Goal: Contribute content: Add original content to the website for others to see

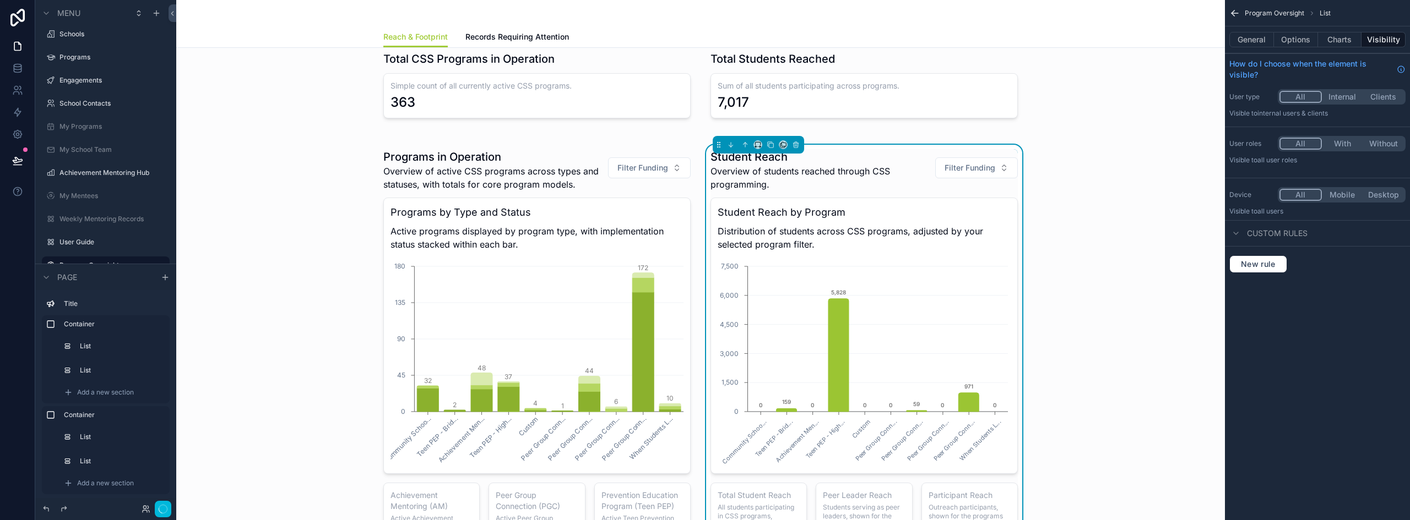
scroll to position [771, 0]
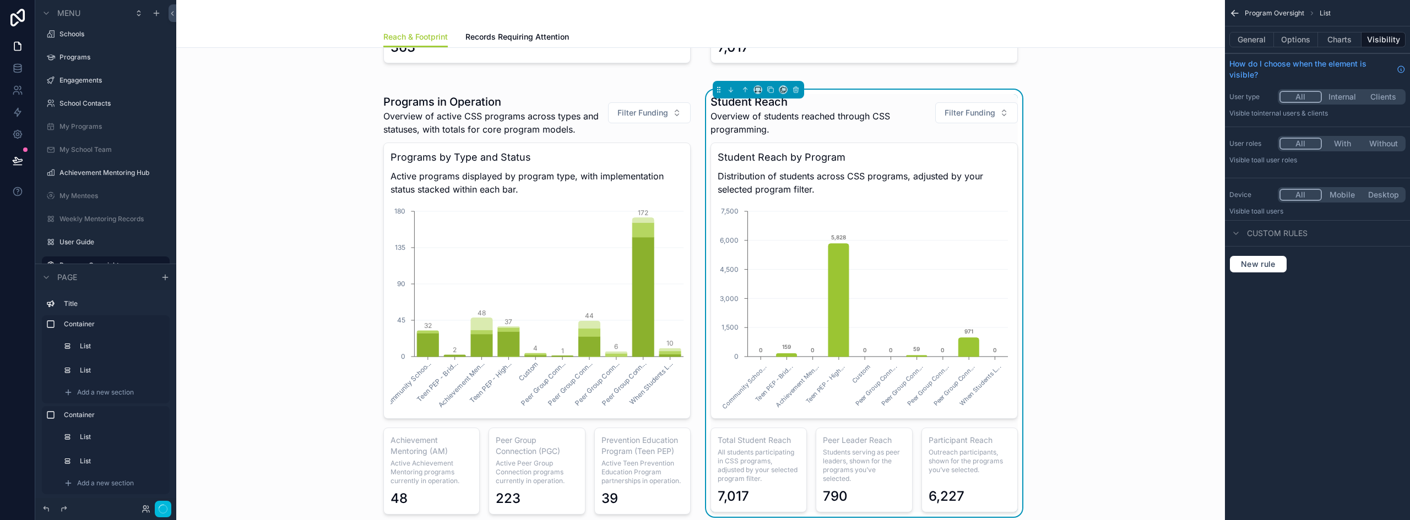
click at [1083, 133] on div "Programs in Operation Overview of active CSS programs across types and statuses…" at bounding box center [700, 304] width 1031 height 443
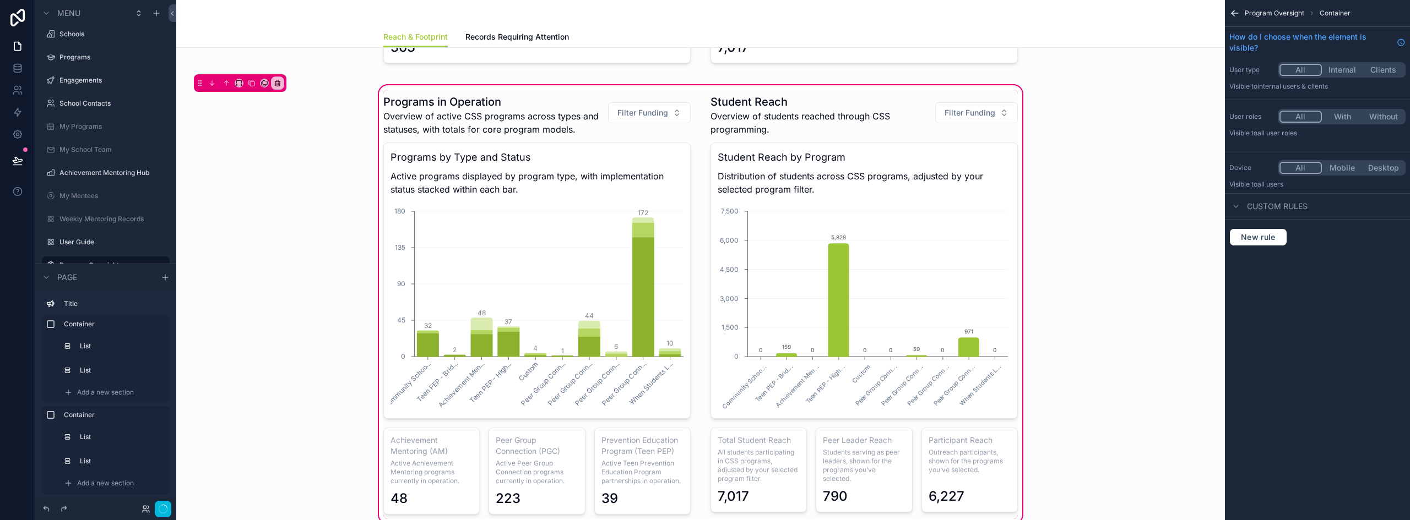
click at [1122, 254] on div "Programs in Operation Overview of active CSS programs across types and statuses…" at bounding box center [700, 304] width 1031 height 443
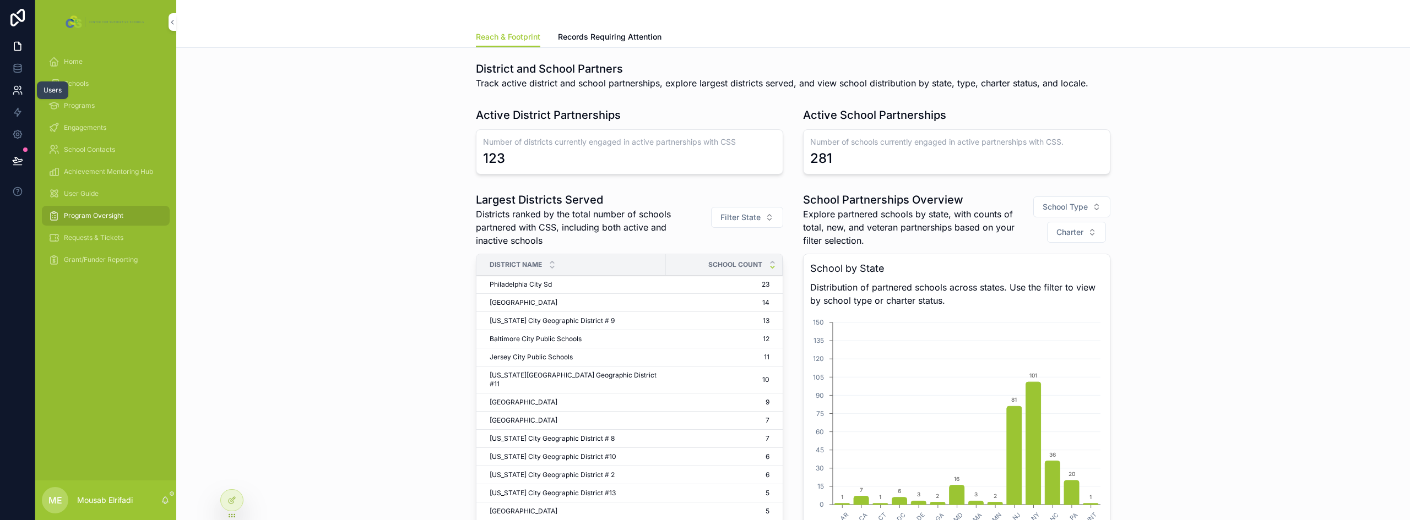
click at [20, 88] on icon at bounding box center [17, 90] width 11 height 11
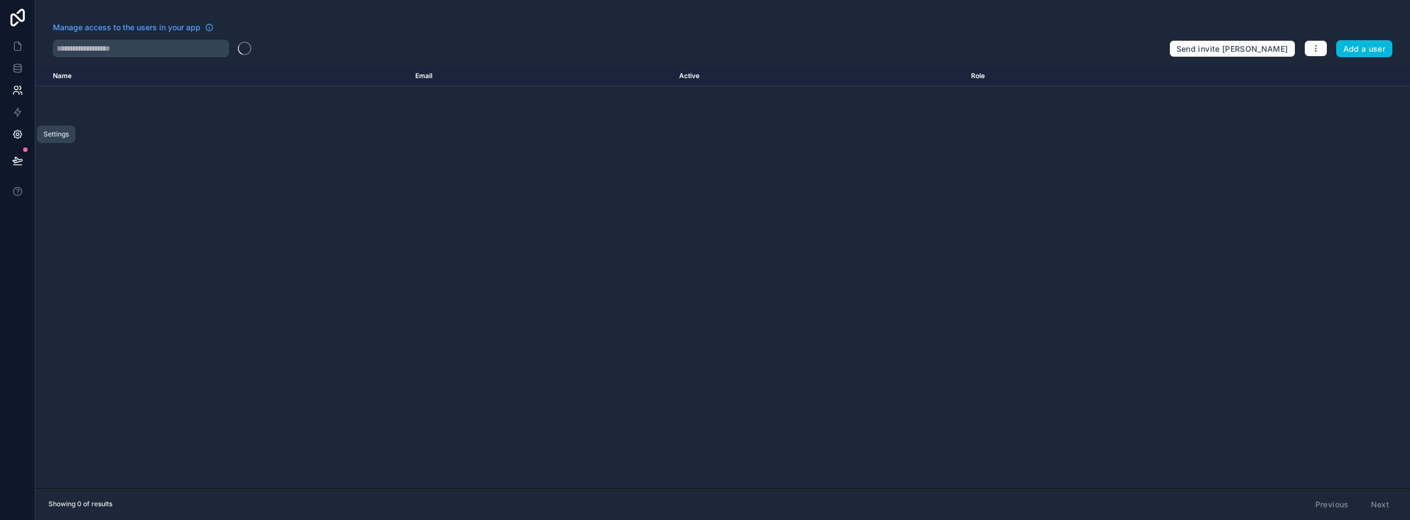
click at [18, 138] on icon at bounding box center [17, 135] width 8 height 8
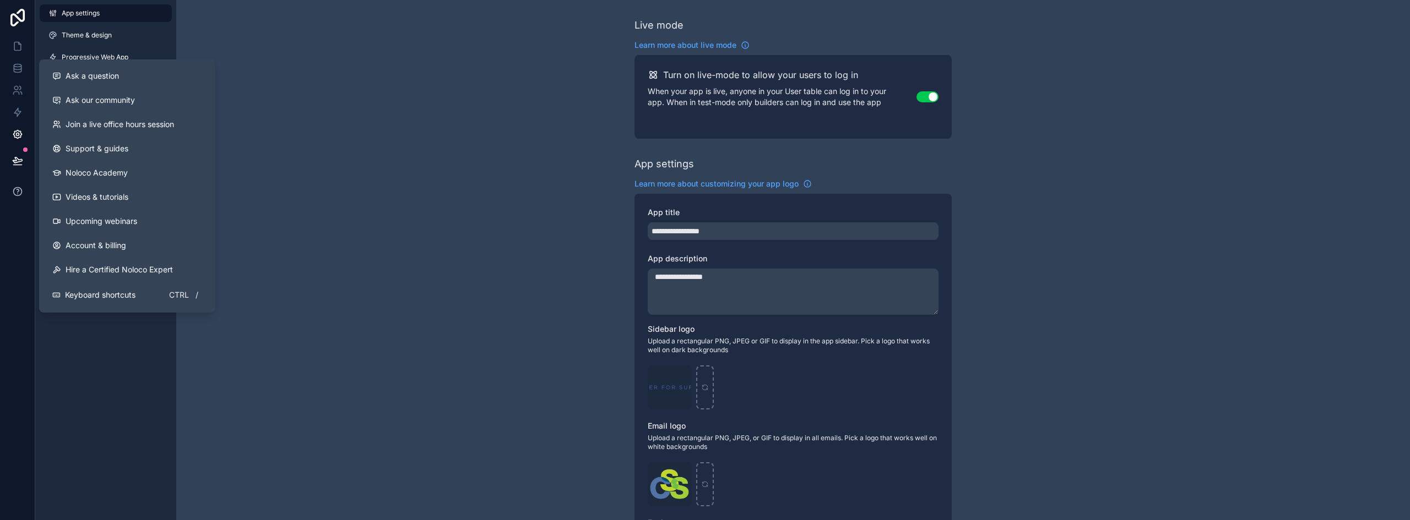
click at [14, 194] on icon at bounding box center [17, 191] width 8 height 8
click at [108, 122] on span "Join a live office hours session" at bounding box center [120, 124] width 108 height 11
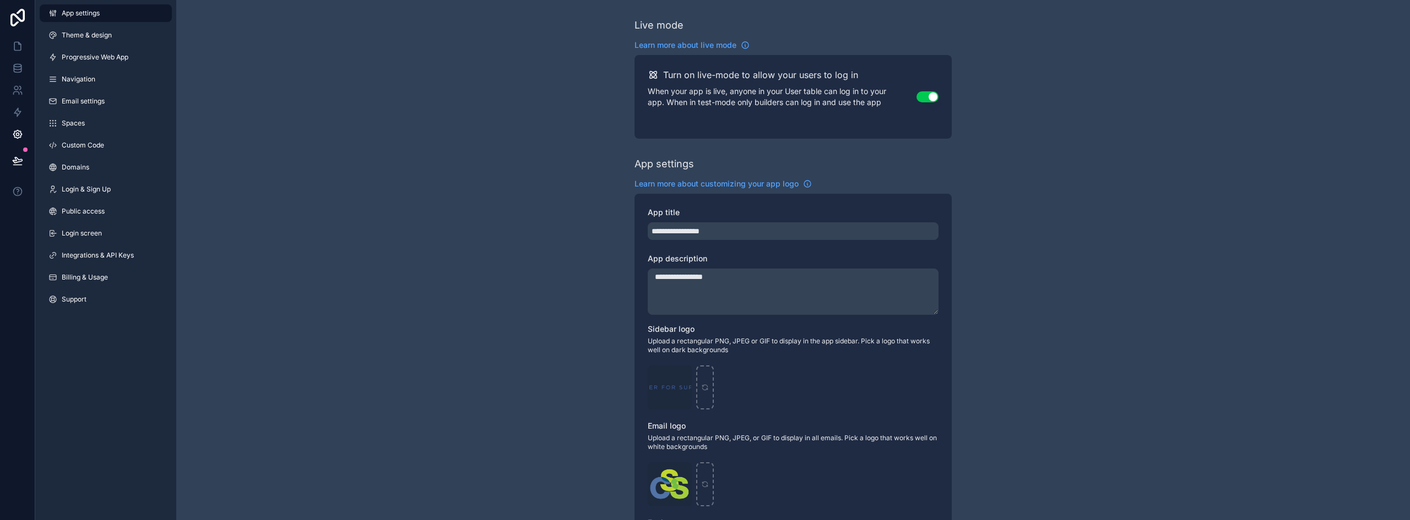
drag, startPoint x: 91, startPoint y: 275, endPoint x: 735, endPoint y: 290, distance: 644.0
click at [91, 275] on span "Billing & Usage" at bounding box center [85, 277] width 46 height 9
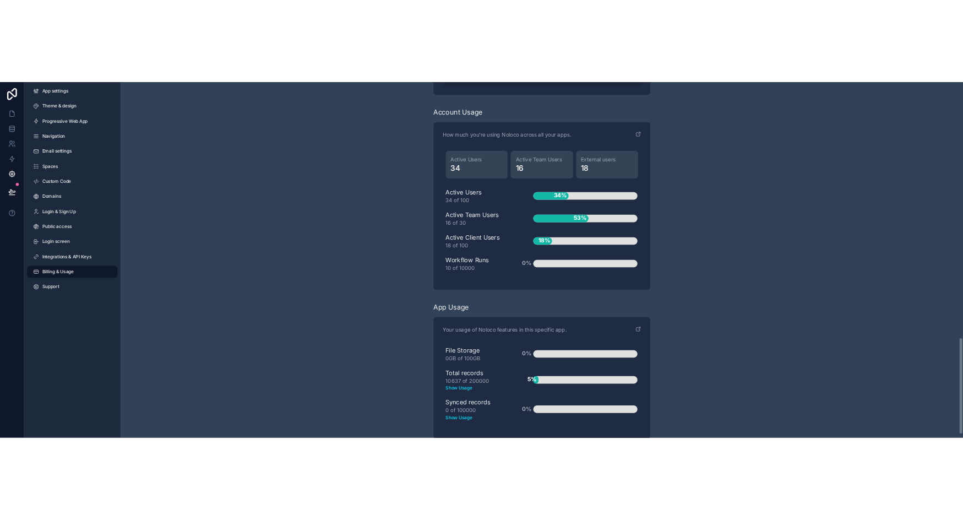
scroll to position [1377, 0]
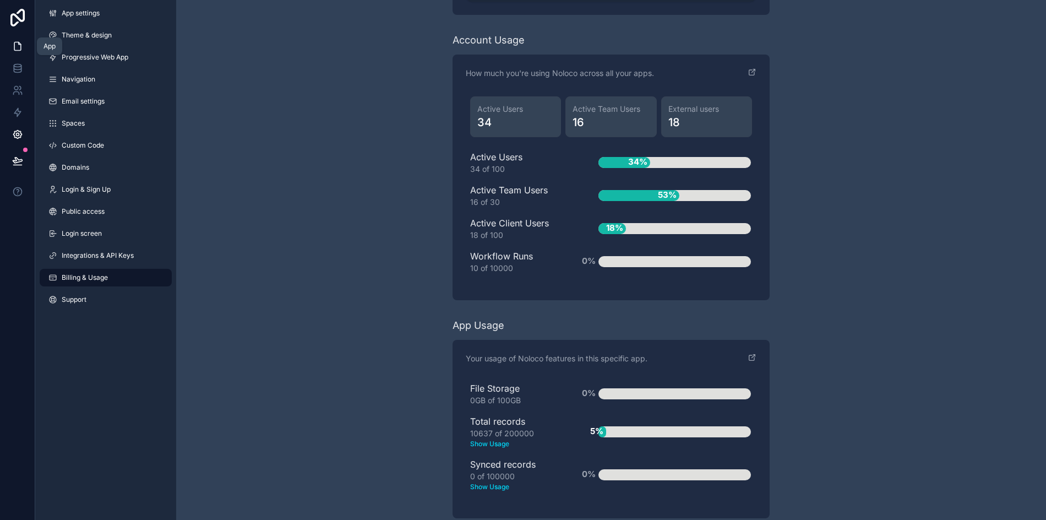
click at [19, 48] on icon at bounding box center [17, 46] width 11 height 11
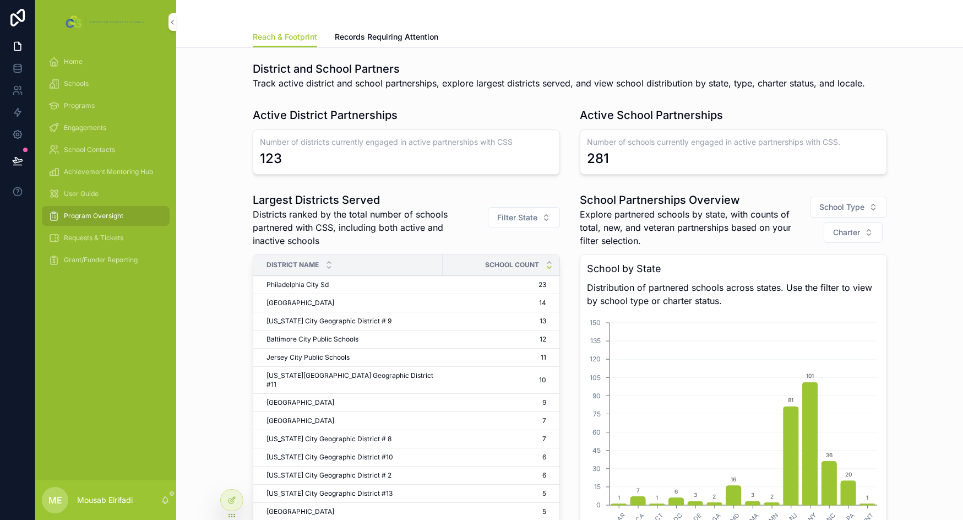
click at [75, 84] on span "Schools" at bounding box center [76, 83] width 25 height 9
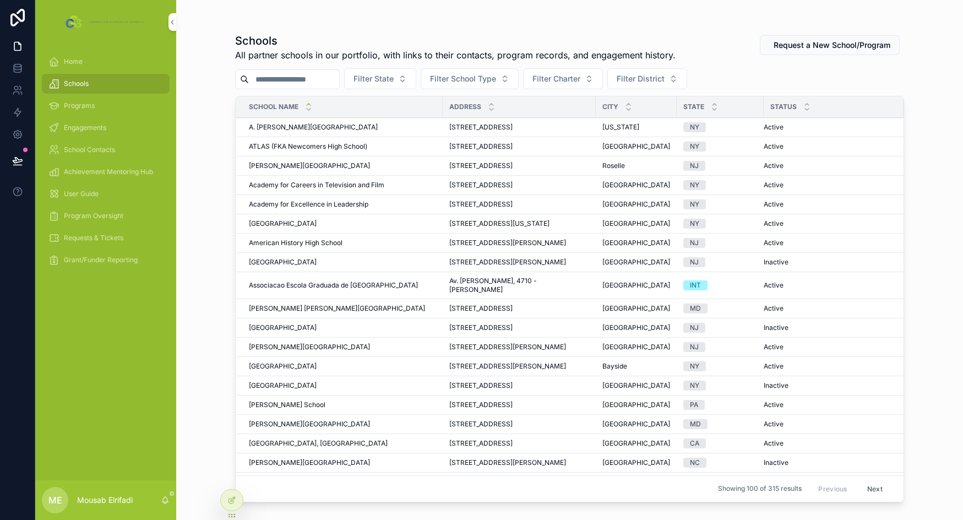
click at [278, 130] on span "A. [PERSON_NAME][GEOGRAPHIC_DATA]" at bounding box center [313, 127] width 129 height 9
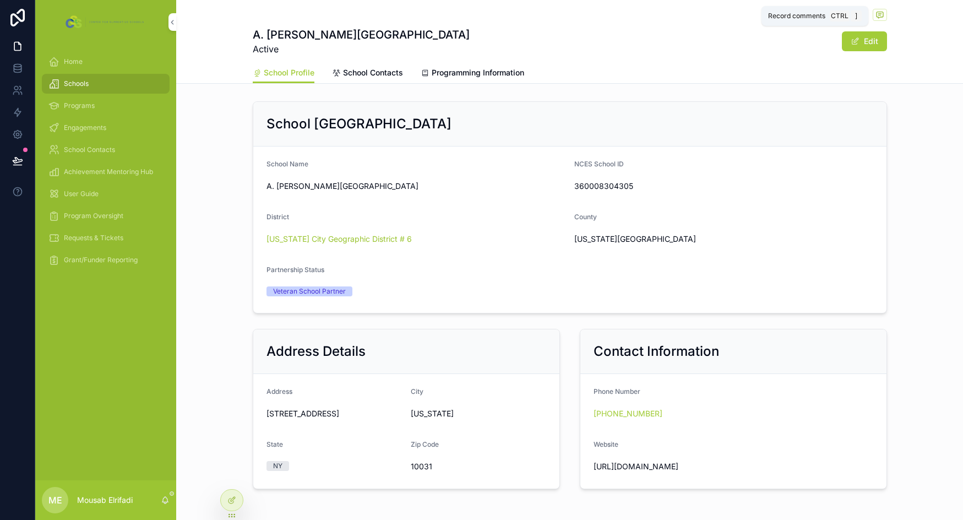
click at [876, 17] on icon "scrollable content" at bounding box center [880, 14] width 9 height 9
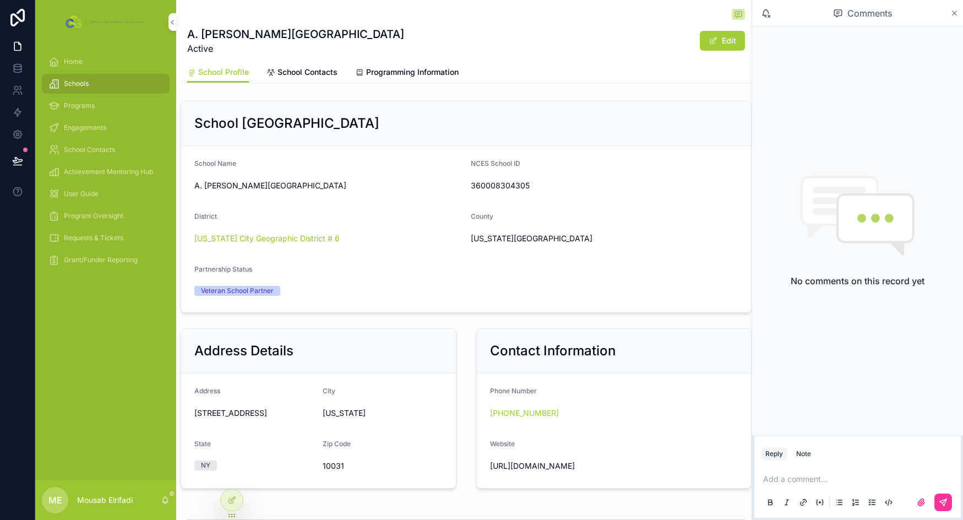
click at [951, 16] on icon "scrollable content" at bounding box center [955, 13] width 8 height 9
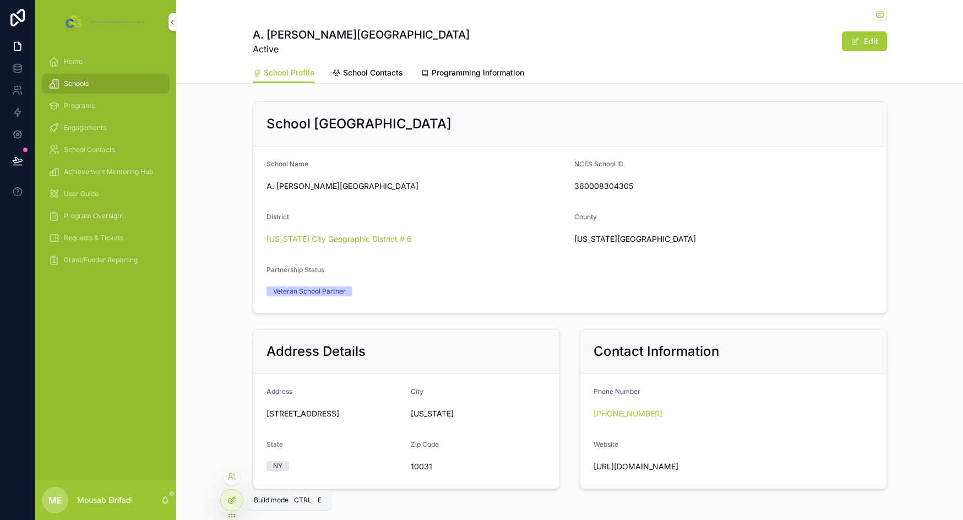
click at [233, 504] on div at bounding box center [232, 500] width 22 height 21
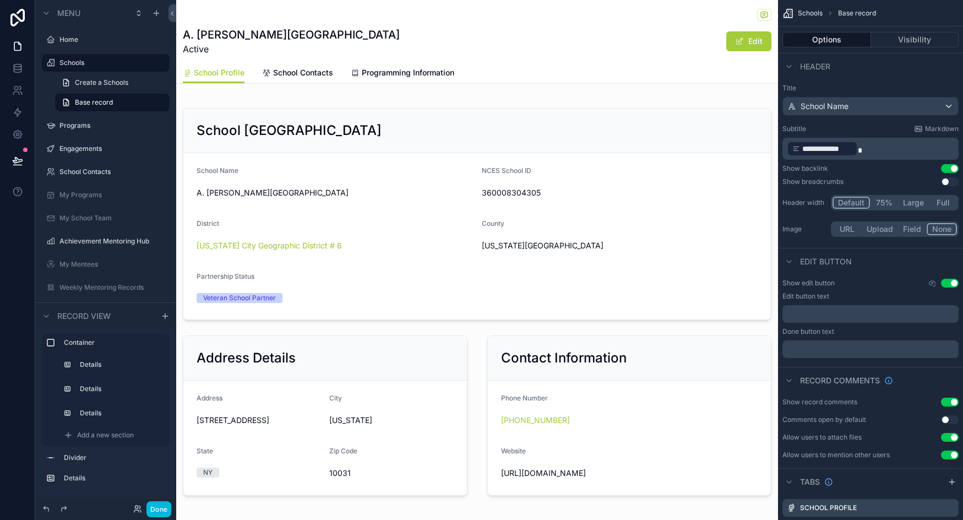
click at [944, 283] on button "Use setting" at bounding box center [950, 283] width 18 height 9
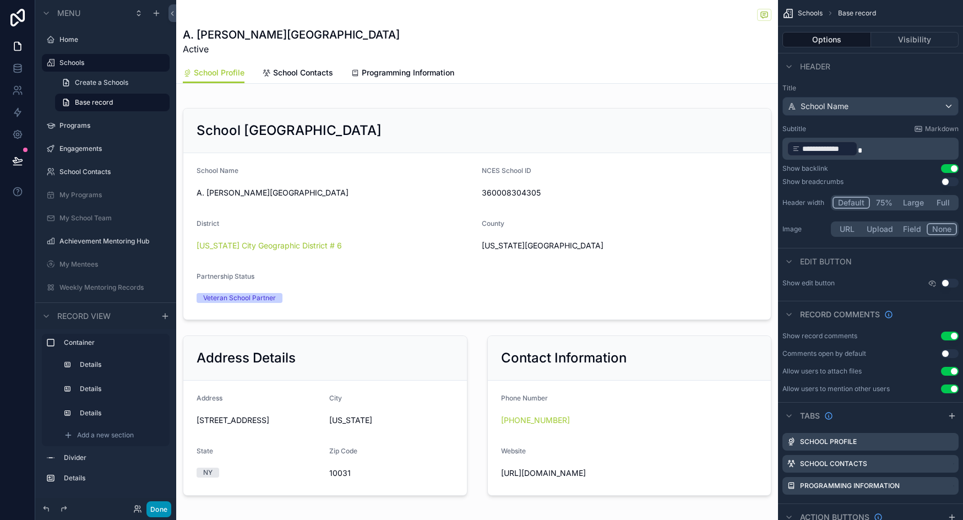
click at [164, 511] on button "Done" at bounding box center [159, 509] width 25 height 16
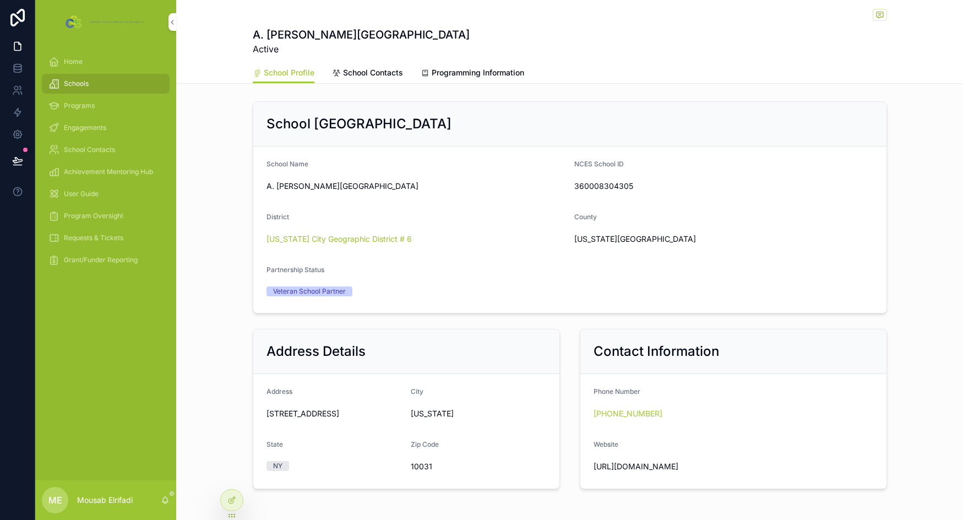
click at [82, 66] on span "Home" at bounding box center [73, 61] width 19 height 9
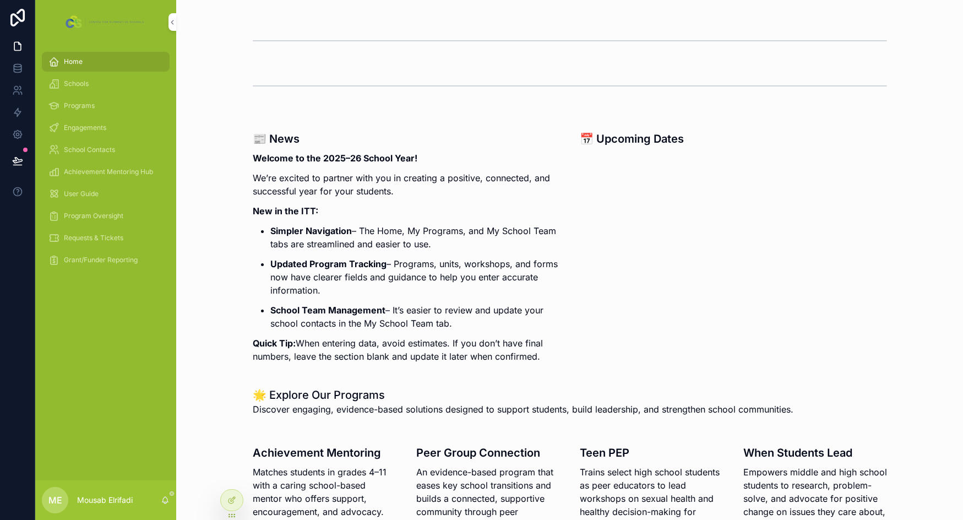
scroll to position [110, 0]
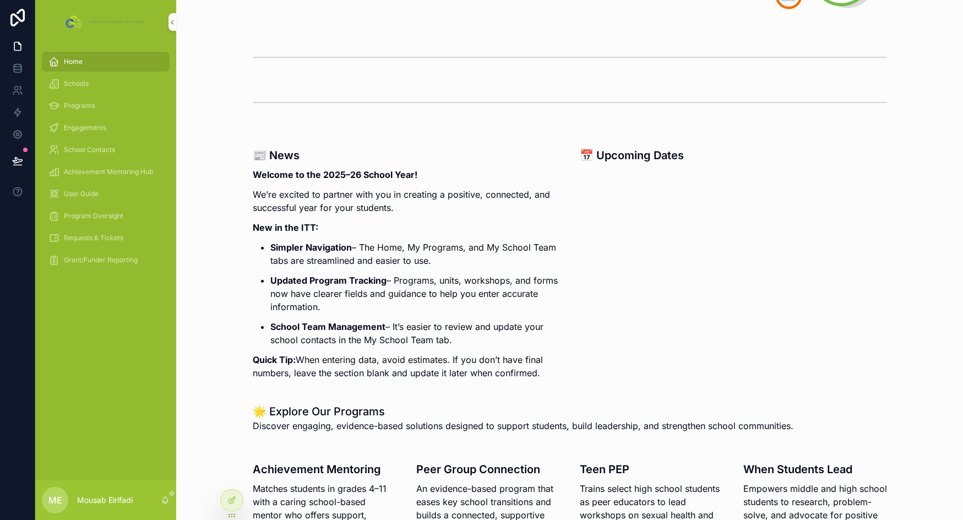
click at [104, 238] on span "Requests & Tickets" at bounding box center [93, 238] width 59 height 9
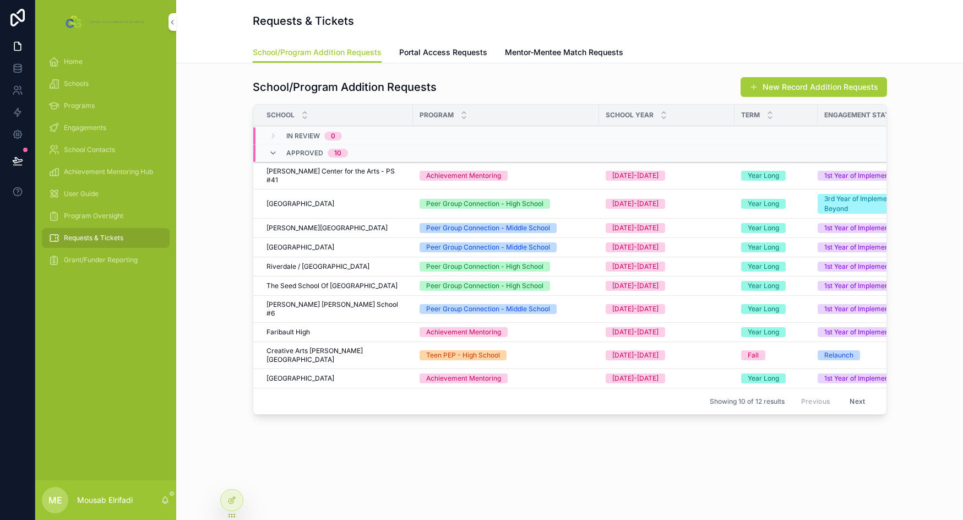
click at [105, 208] on div "Program Oversight" at bounding box center [105, 216] width 115 height 18
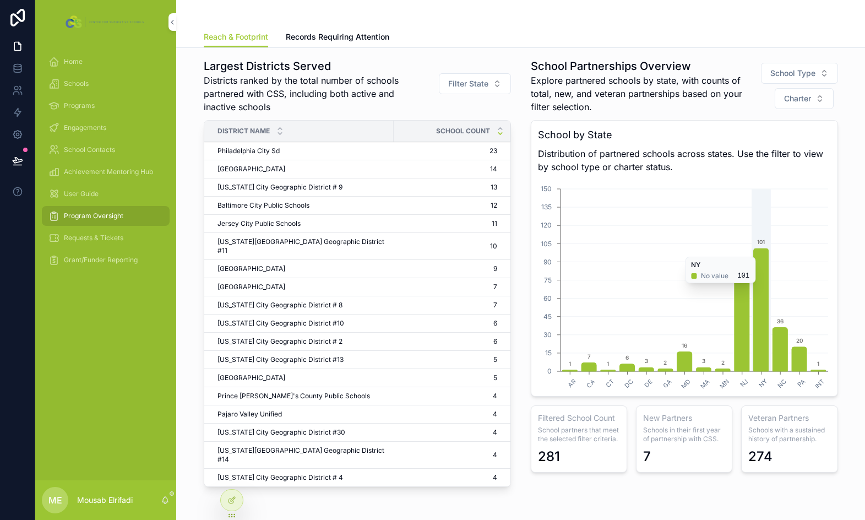
scroll to position [153, 0]
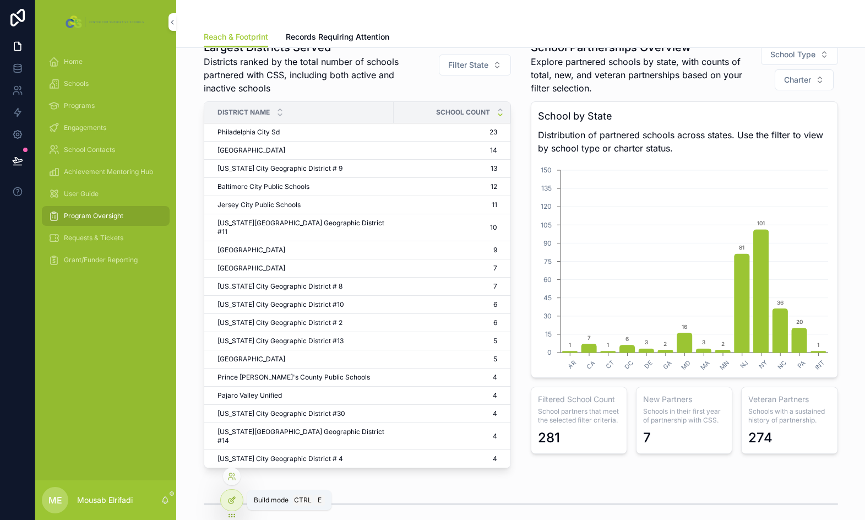
click at [235, 501] on icon at bounding box center [231, 500] width 9 height 9
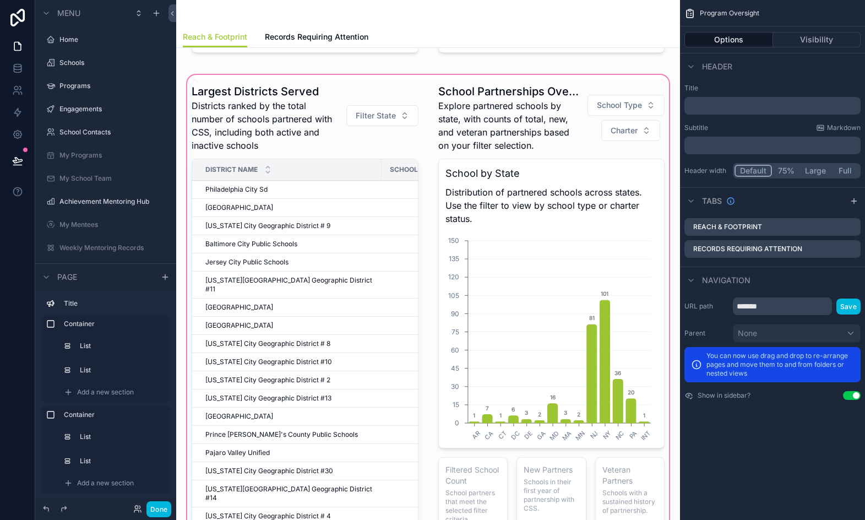
scroll to position [29, 0]
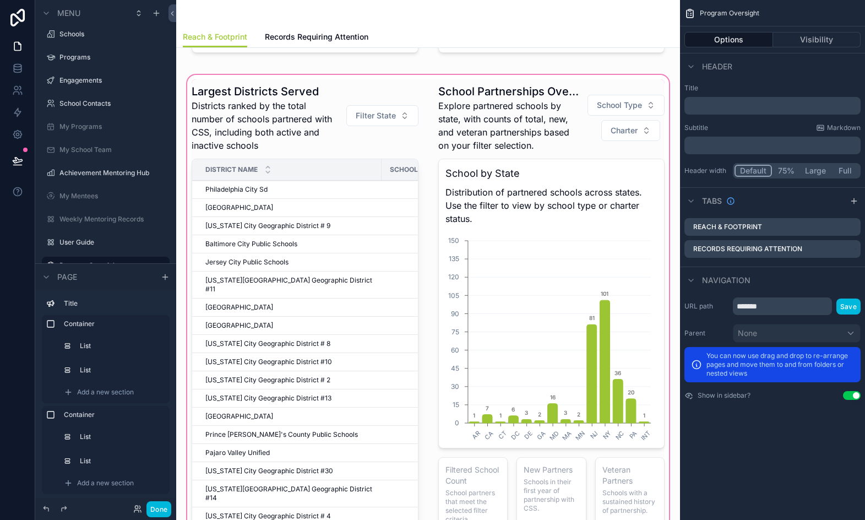
click at [590, 219] on div "scrollable content" at bounding box center [428, 318] width 486 height 491
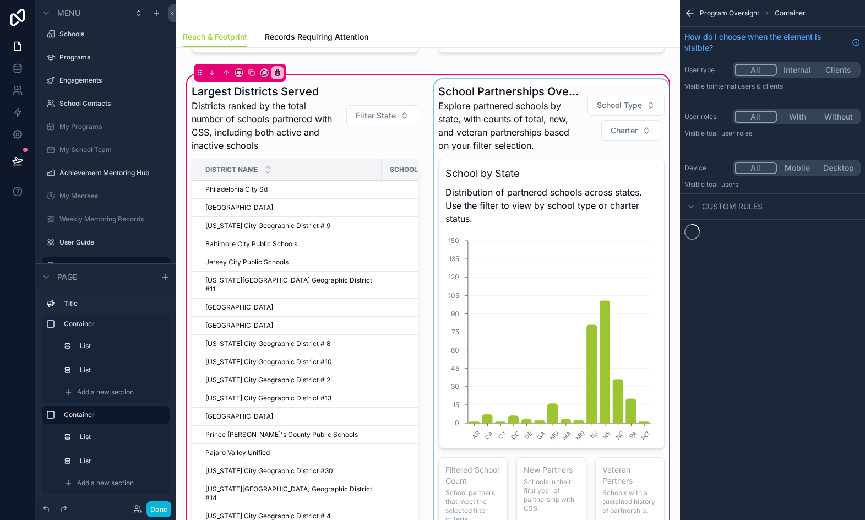
click at [556, 210] on div "scrollable content" at bounding box center [552, 318] width 240 height 478
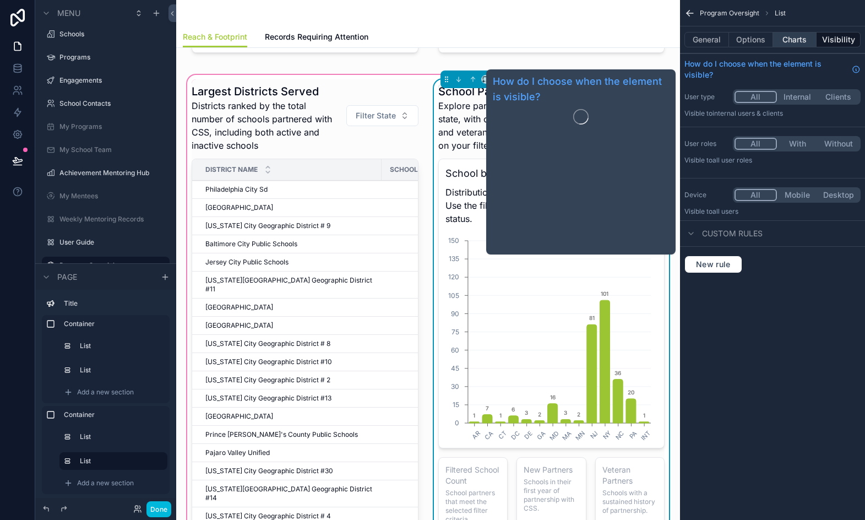
click at [798, 34] on button "Charts" at bounding box center [795, 39] width 44 height 15
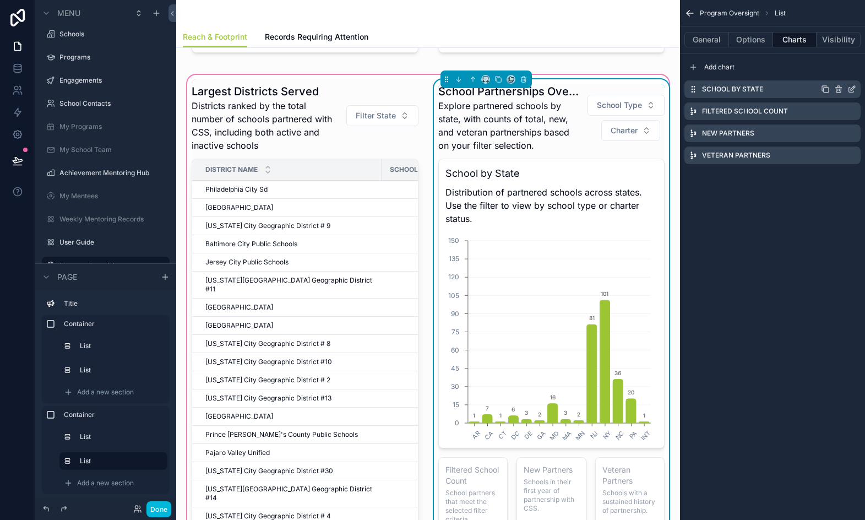
click at [854, 85] on icon "scrollable content" at bounding box center [852, 89] width 9 height 9
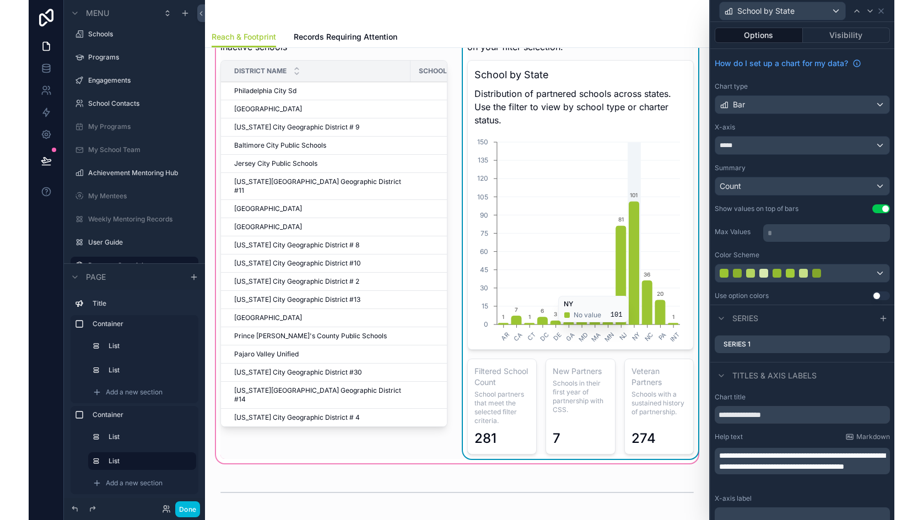
scroll to position [263, 0]
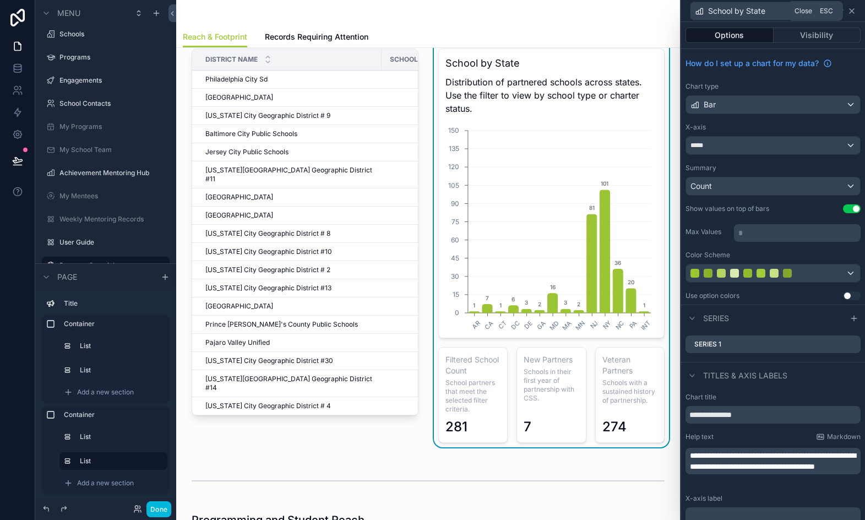
click at [852, 9] on icon at bounding box center [852, 11] width 9 height 9
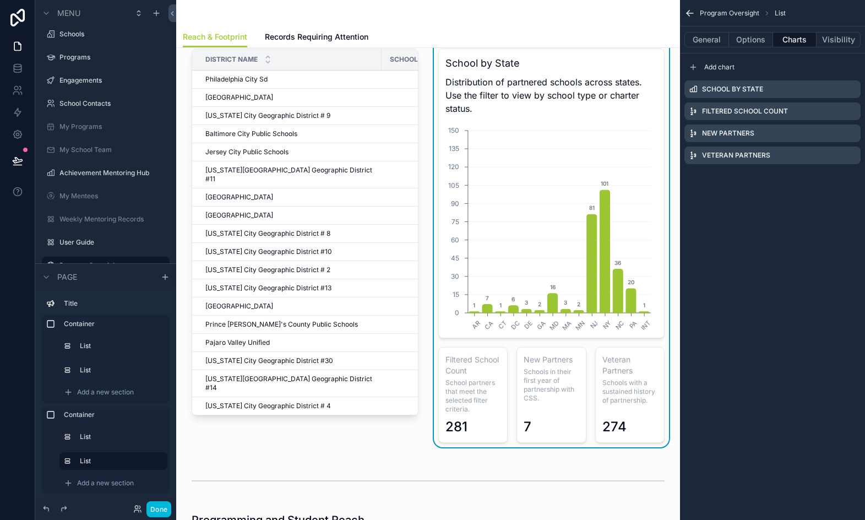
click at [687, 12] on icon "scrollable content" at bounding box center [690, 13] width 11 height 11
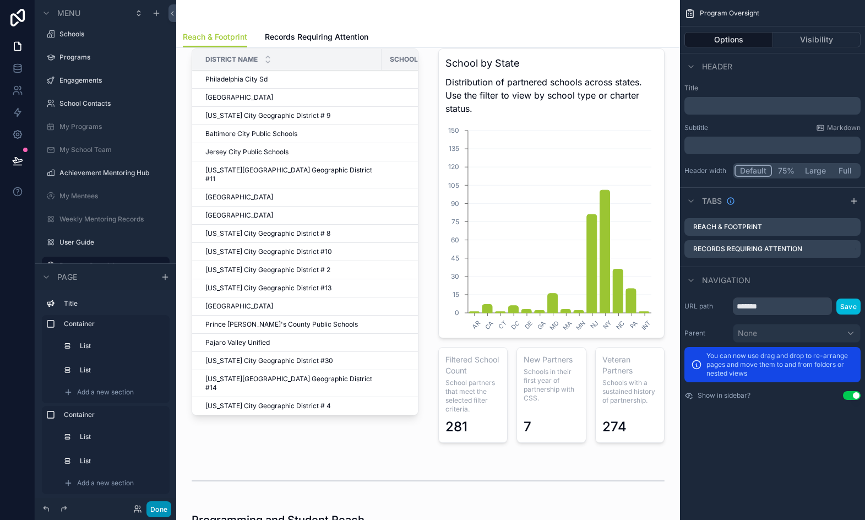
click at [166, 508] on button "Done" at bounding box center [159, 509] width 25 height 16
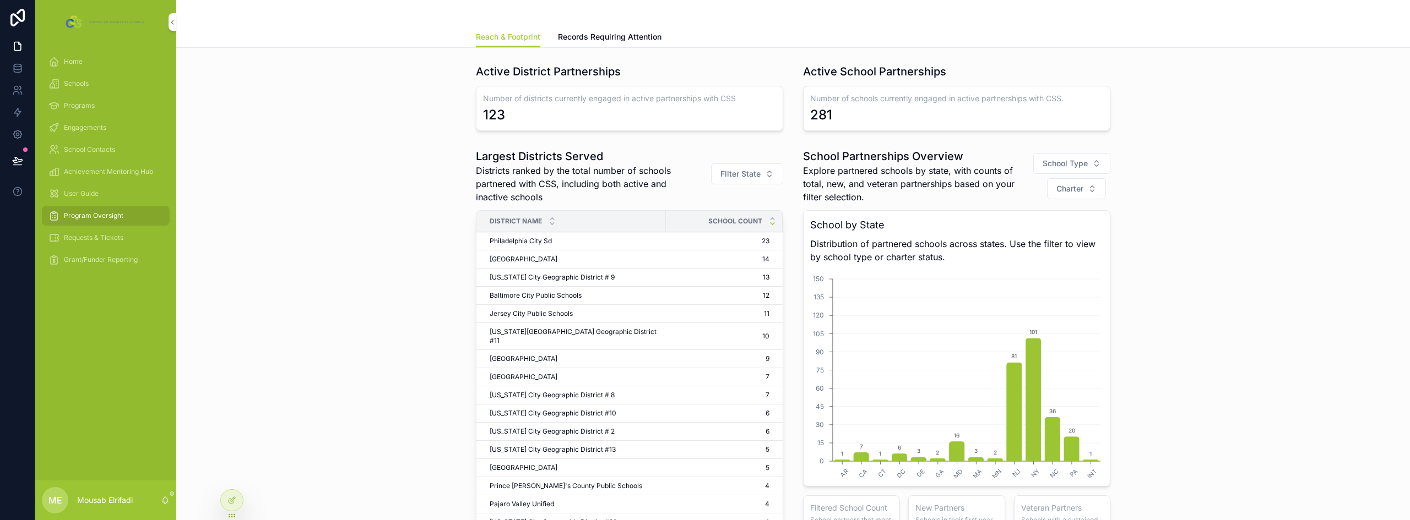
scroll to position [55, 0]
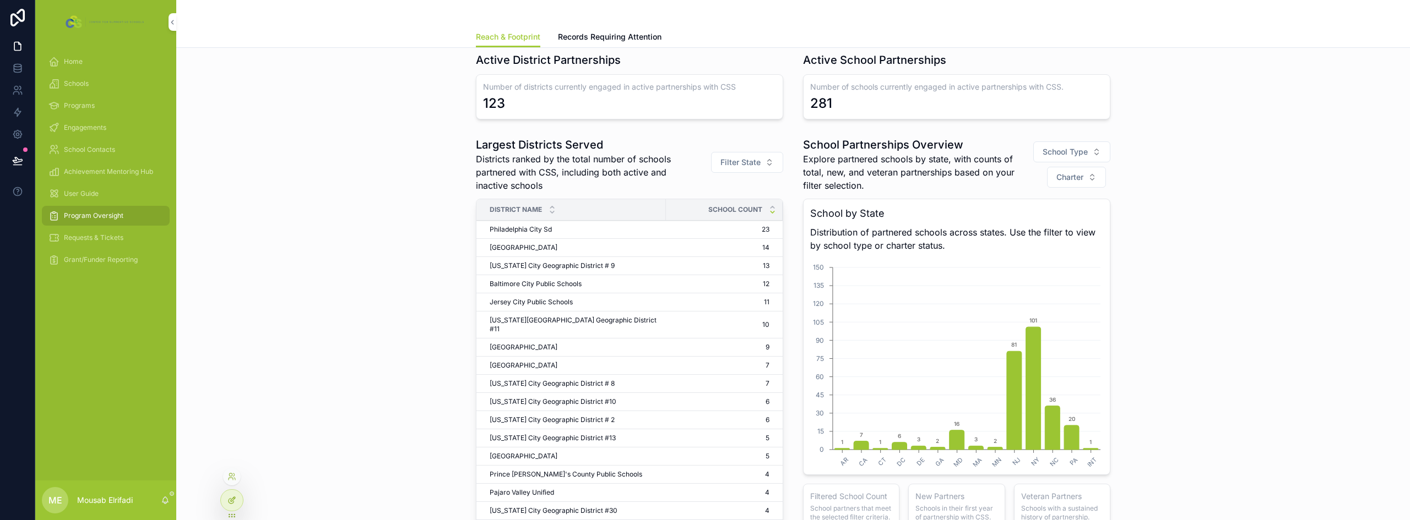
click at [235, 497] on icon at bounding box center [233, 499] width 4 height 4
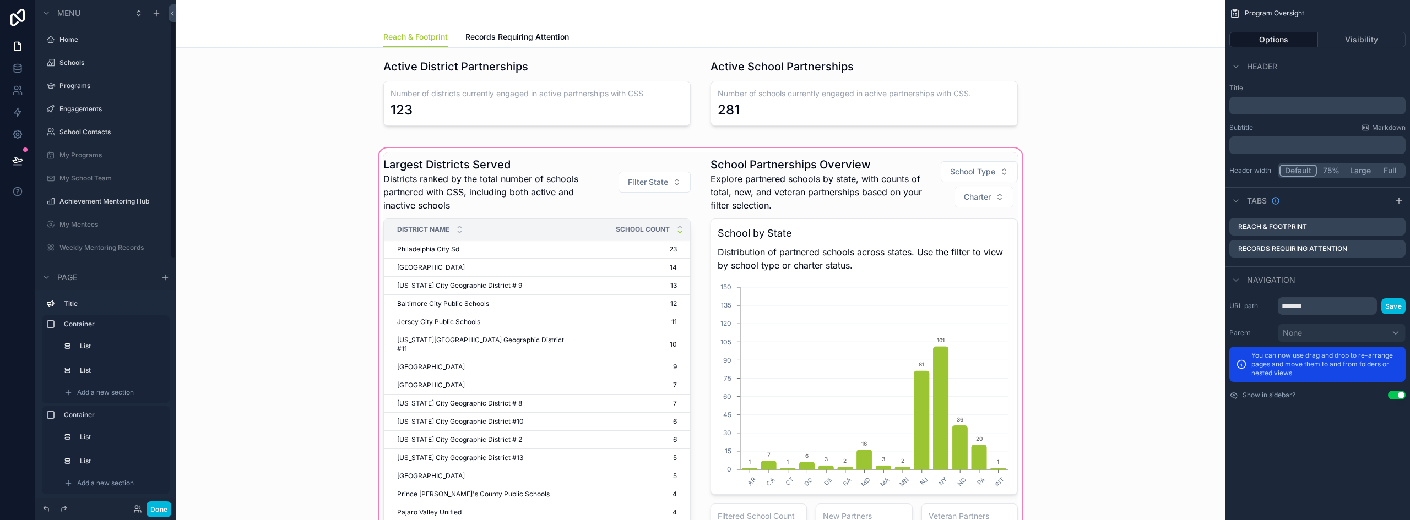
scroll to position [165, 0]
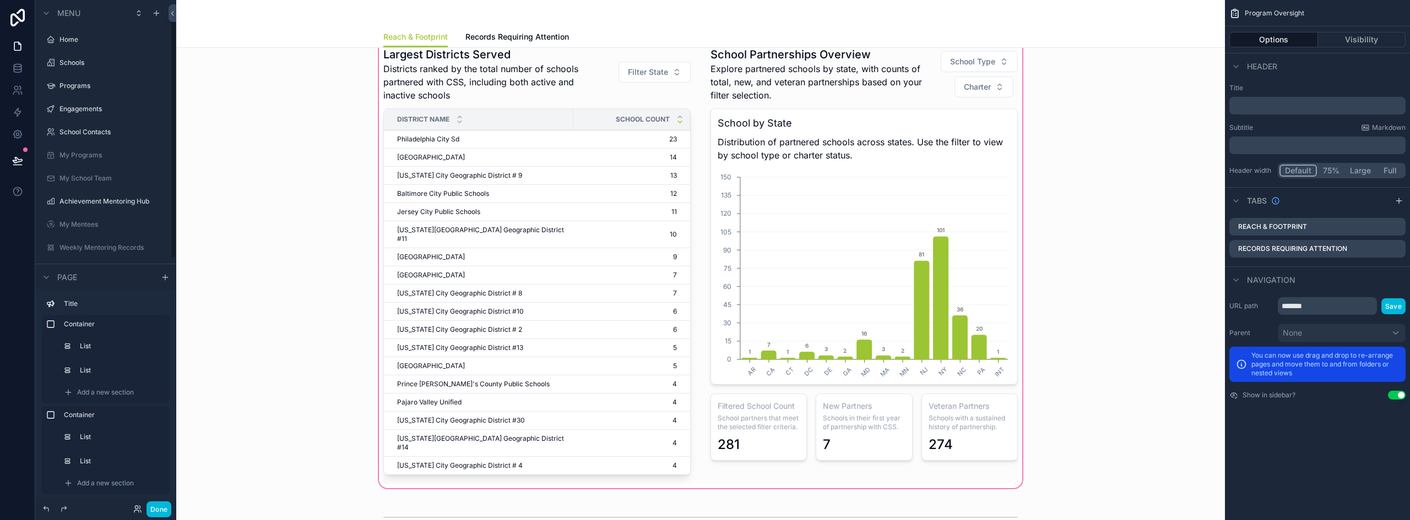
click at [881, 121] on div "scrollable content" at bounding box center [700, 263] width 1031 height 455
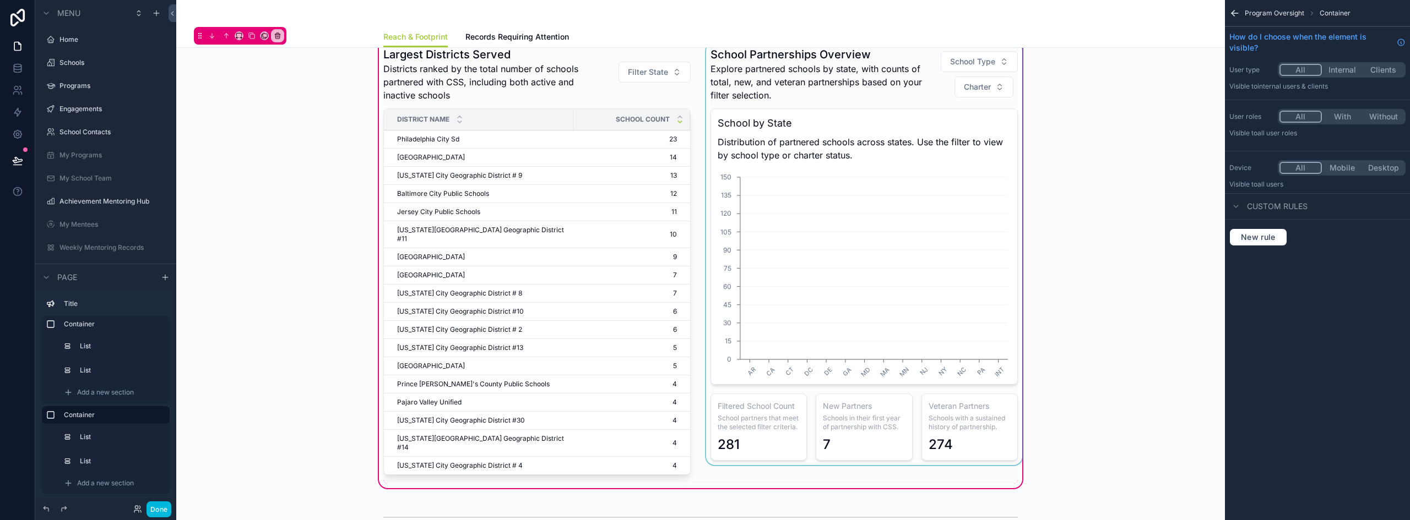
scroll to position [29, 0]
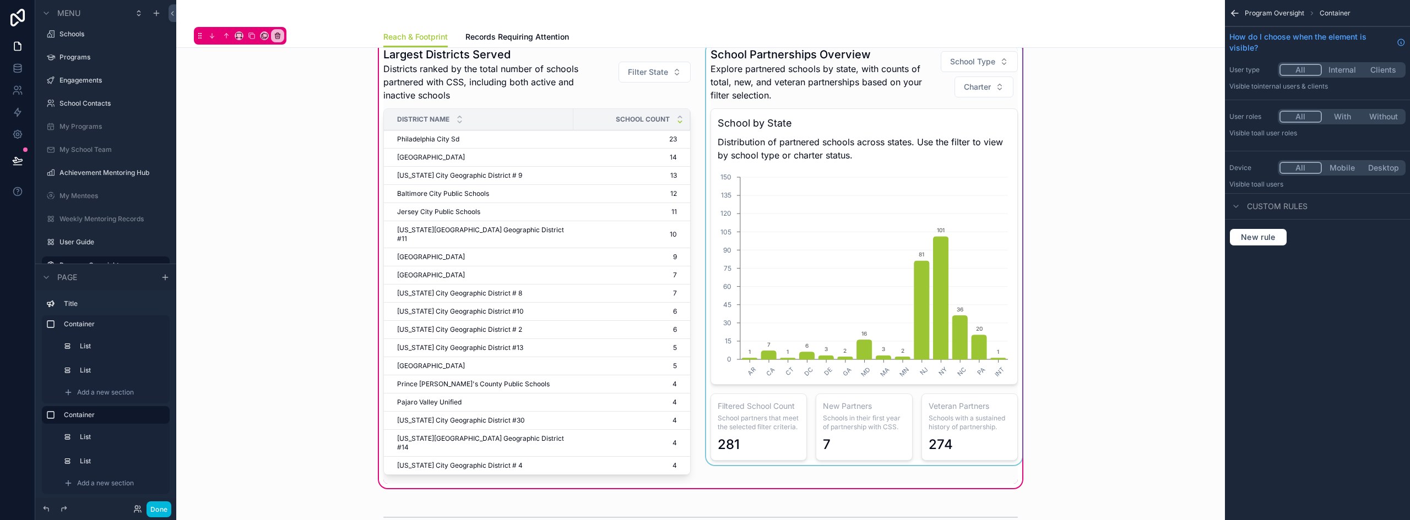
click at [904, 69] on div "scrollable content" at bounding box center [864, 263] width 321 height 442
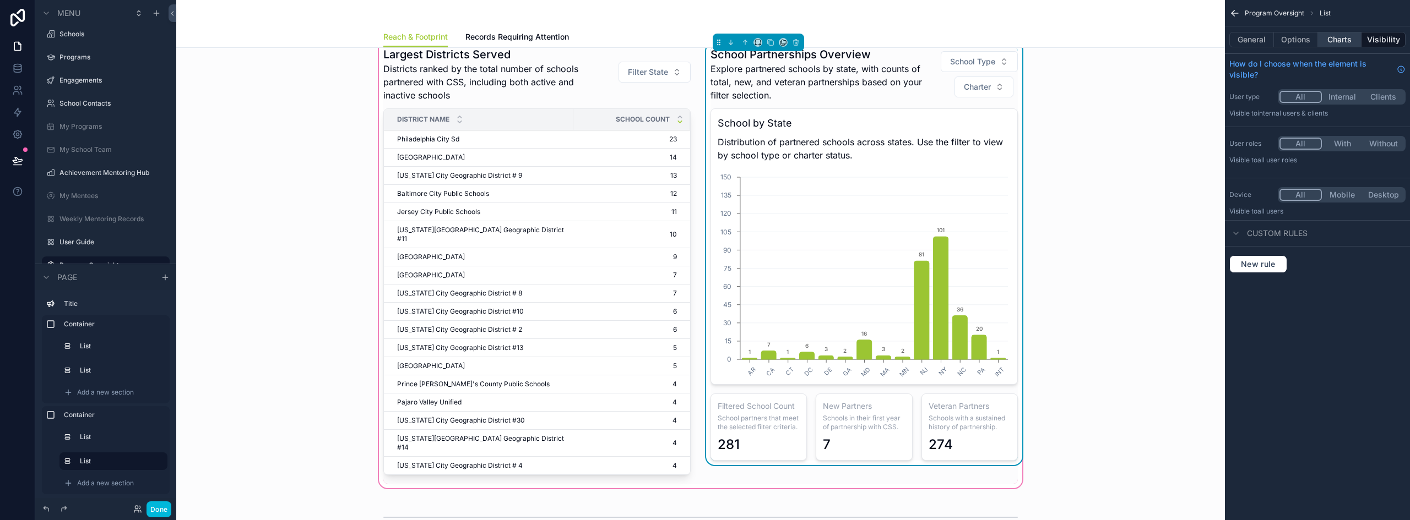
click at [1349, 45] on button "Charts" at bounding box center [1340, 39] width 44 height 15
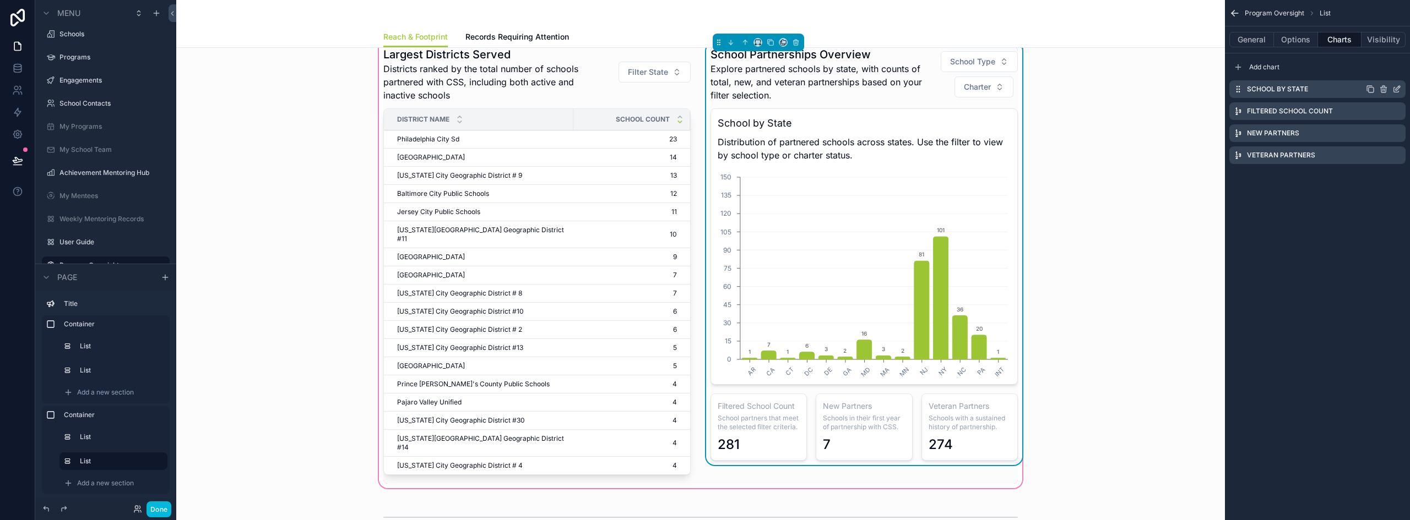
click at [1397, 89] on icon "scrollable content" at bounding box center [1396, 89] width 9 height 9
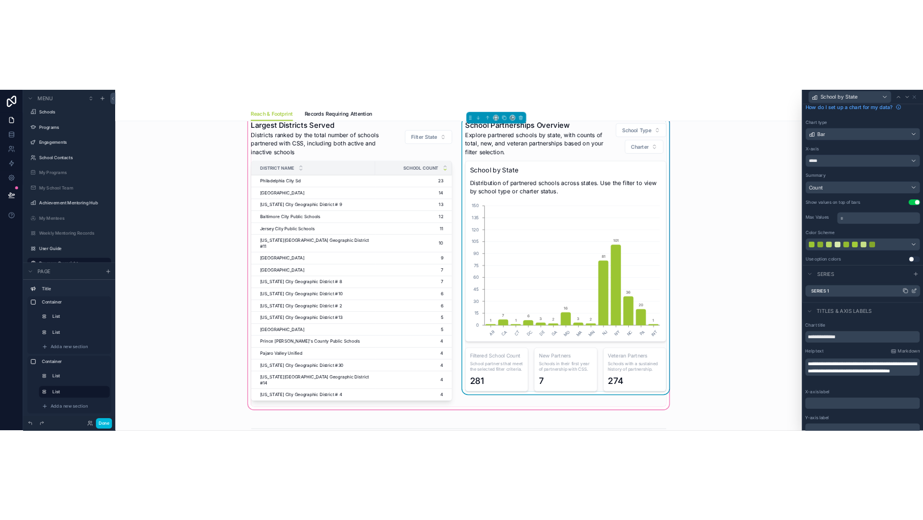
scroll to position [55, 0]
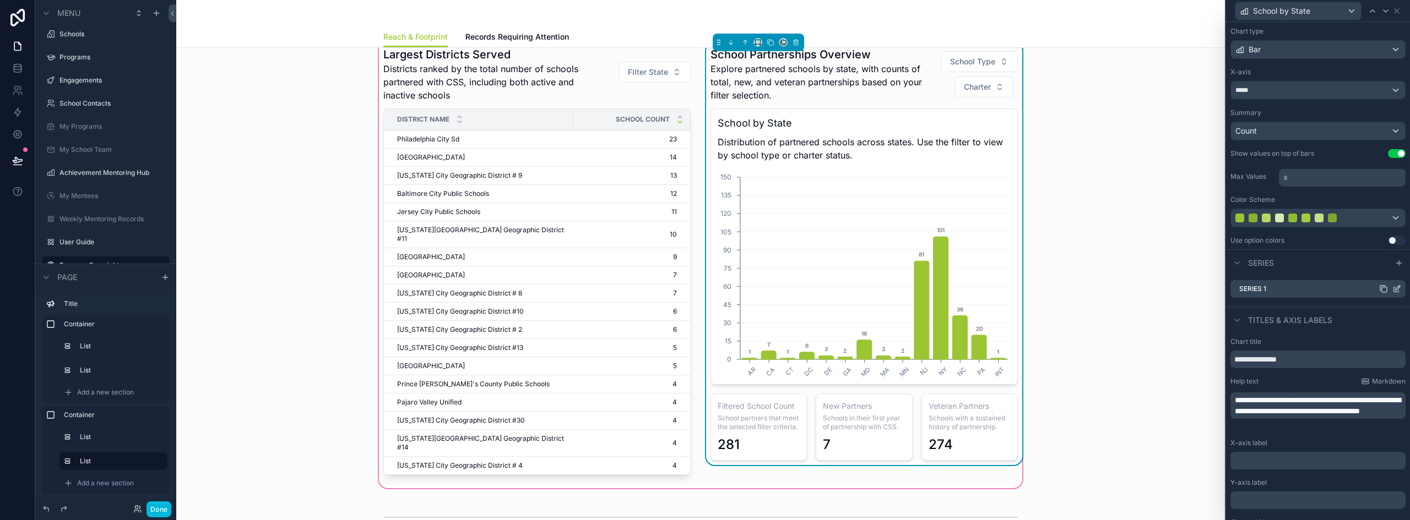
click at [1396, 288] on icon at bounding box center [1398, 288] width 4 height 4
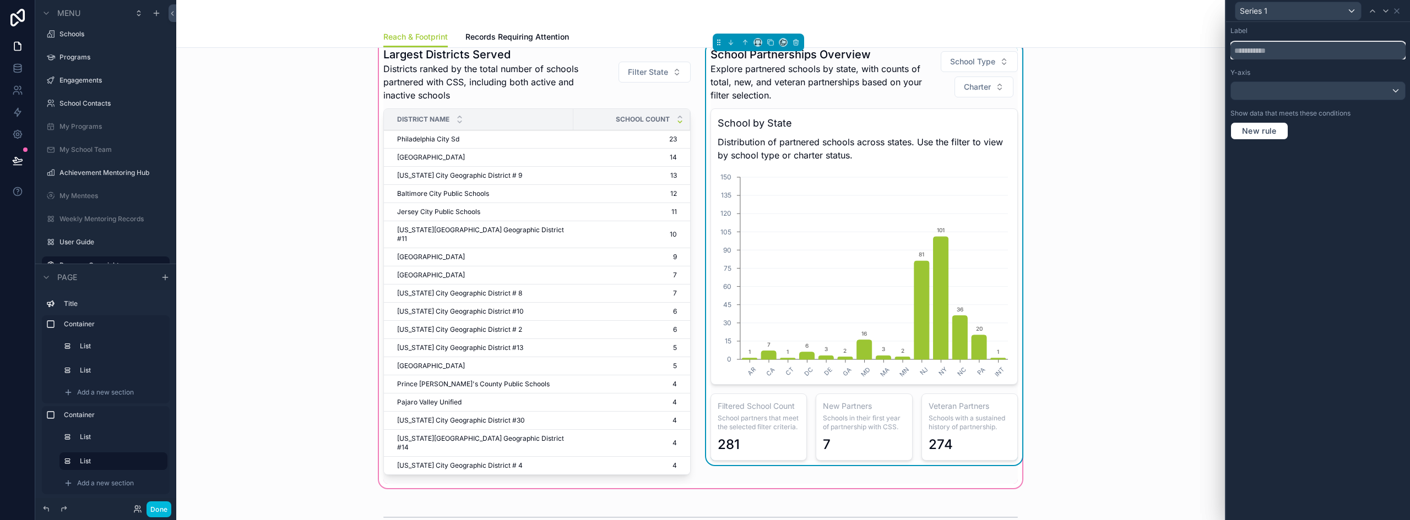
click at [1276, 57] on input "text" at bounding box center [1317, 51] width 175 height 18
type input "*****"
click at [1339, 251] on div "Label ***** Y-axis Show data that meets these conditions New rule" at bounding box center [1318, 271] width 184 height 498
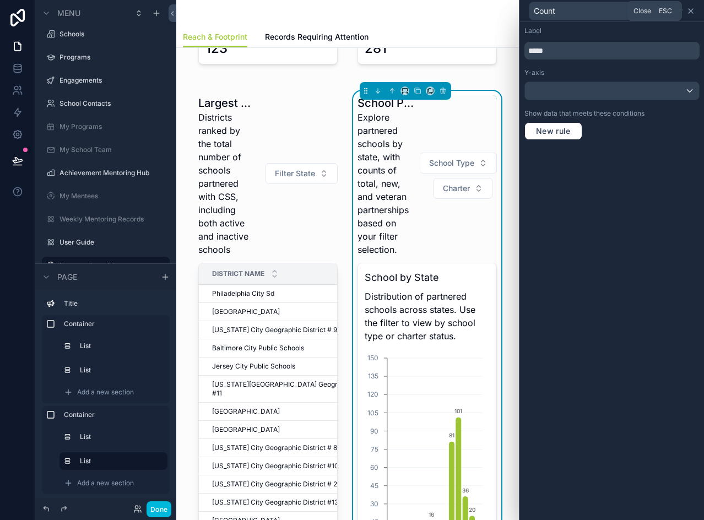
click at [691, 12] on icon at bounding box center [690, 11] width 4 height 4
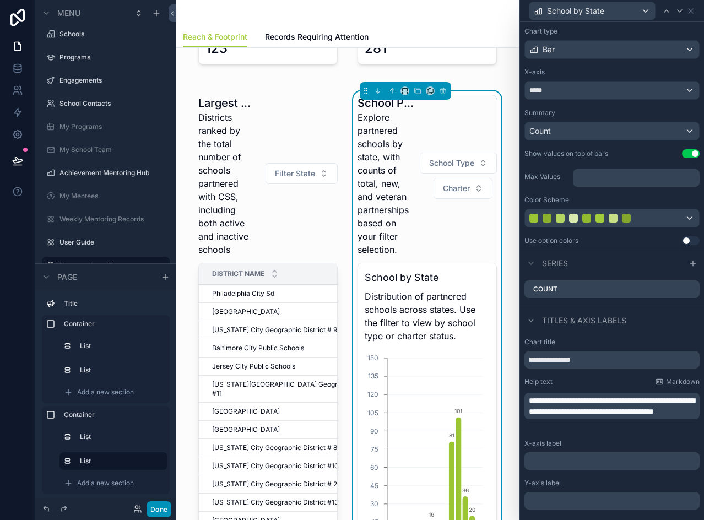
click at [158, 509] on button "Done" at bounding box center [159, 509] width 25 height 16
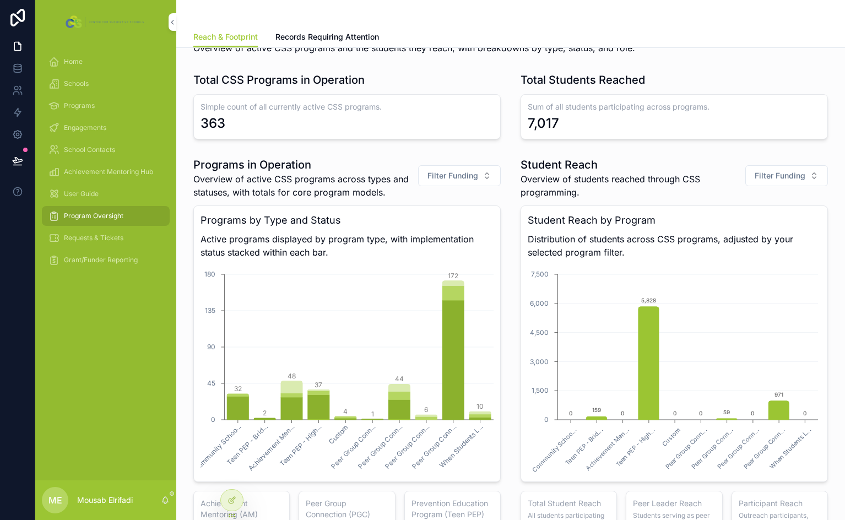
scroll to position [661, 0]
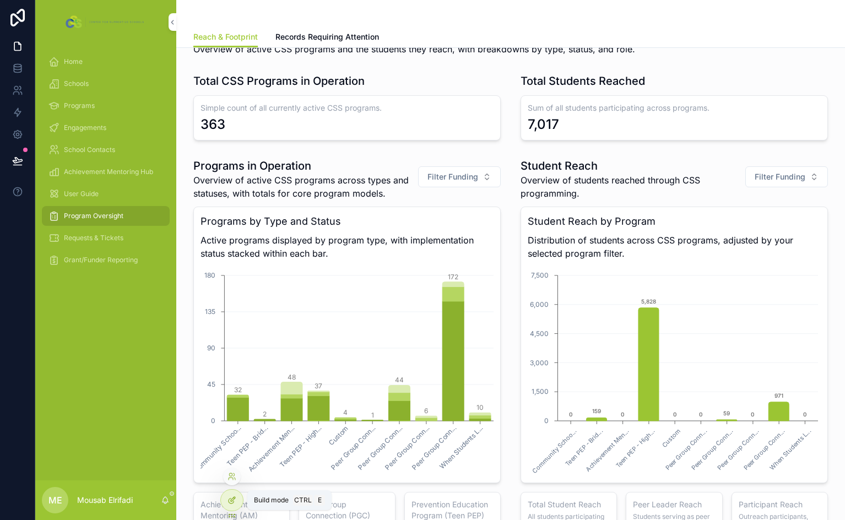
click at [234, 501] on icon at bounding box center [231, 500] width 9 height 9
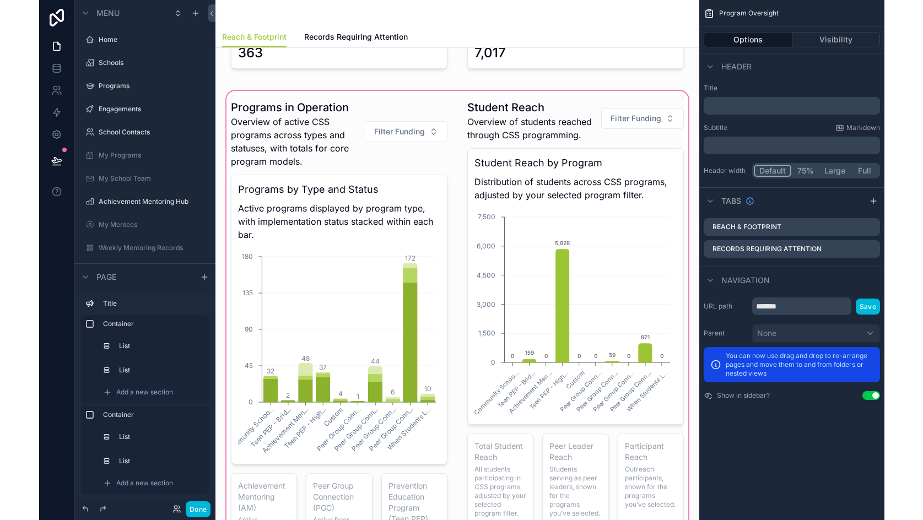
scroll to position [29, 0]
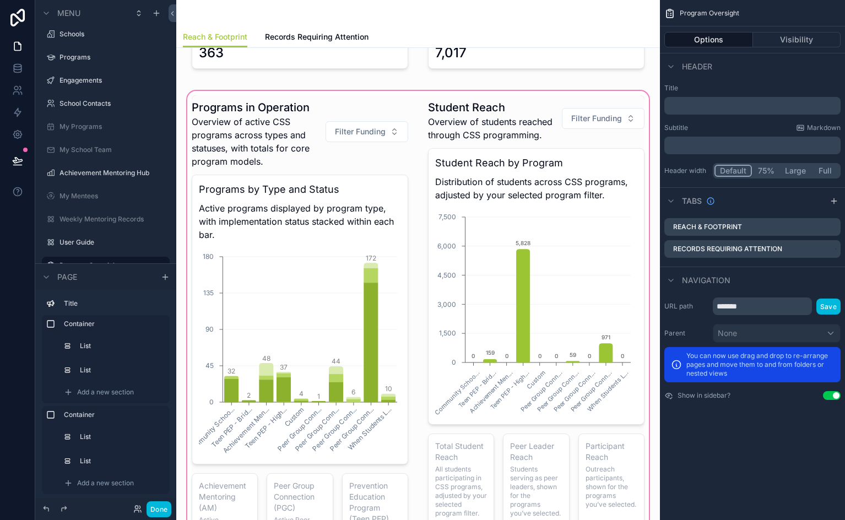
click at [545, 248] on div "scrollable content" at bounding box center [418, 354] width 466 height 531
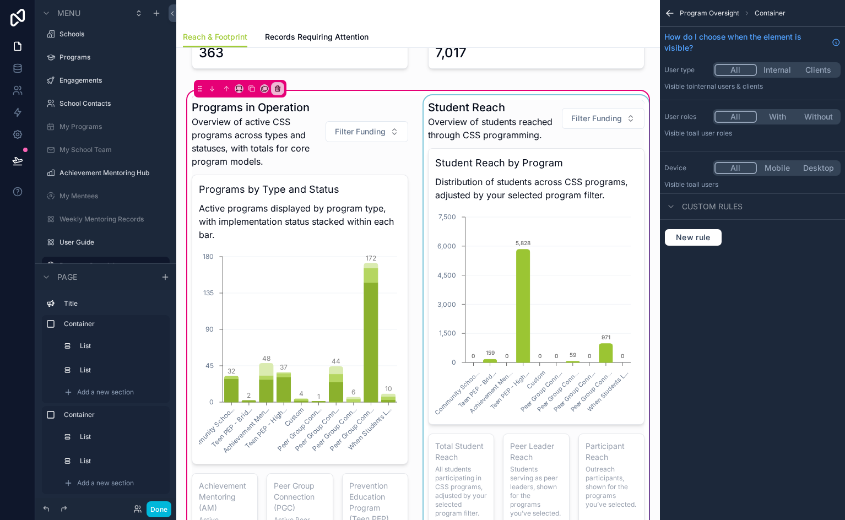
click at [483, 123] on div "scrollable content" at bounding box center [536, 354] width 230 height 518
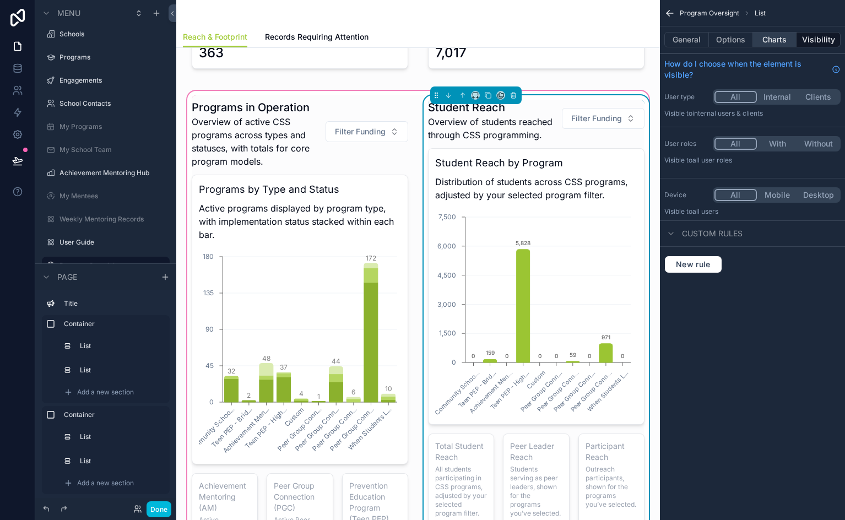
click at [778, 44] on button "Charts" at bounding box center [775, 39] width 44 height 15
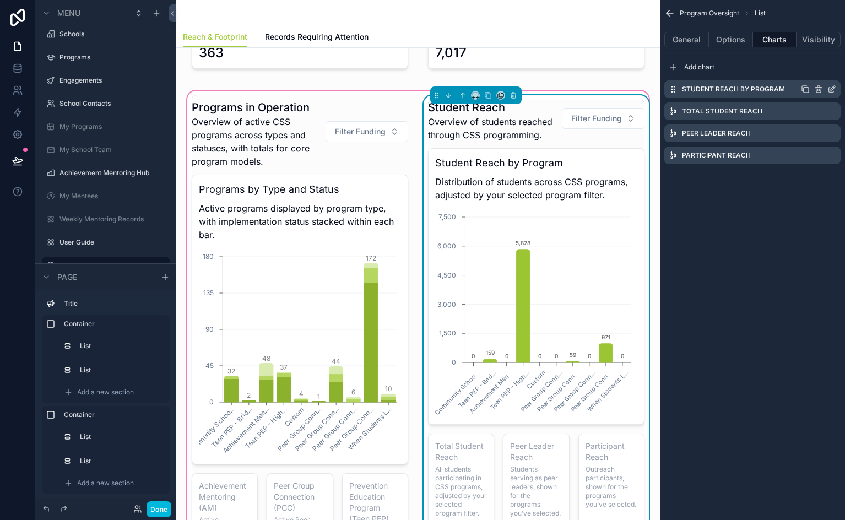
click at [833, 89] on icon "scrollable content" at bounding box center [831, 89] width 9 height 9
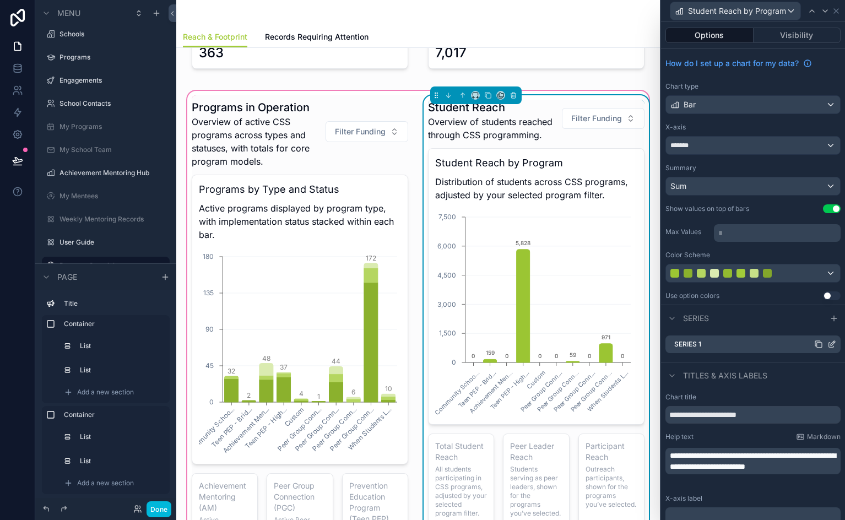
click at [827, 343] on icon at bounding box center [831, 344] width 9 height 9
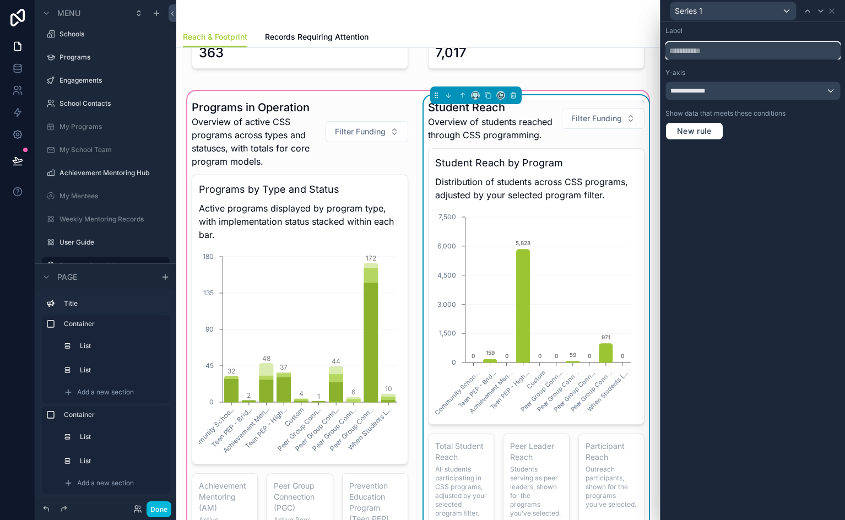
click at [723, 58] on input "text" at bounding box center [752, 51] width 175 height 18
type input "*"
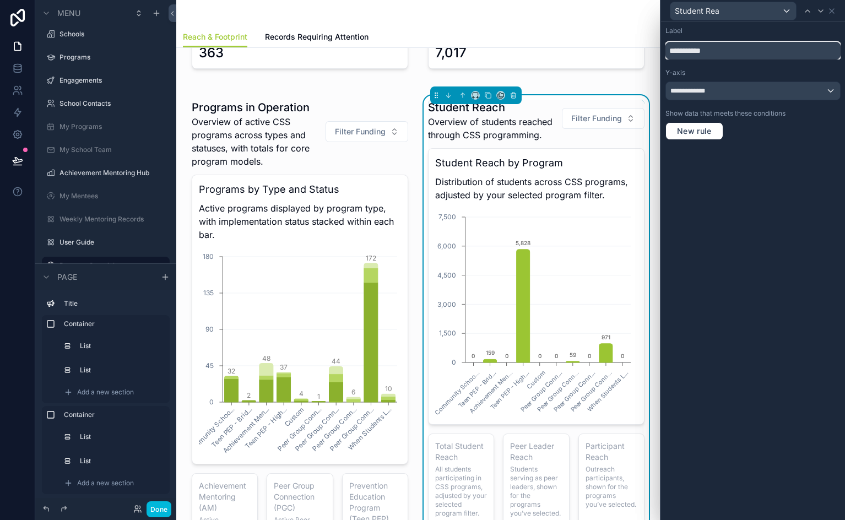
click at [695, 51] on input "**********" at bounding box center [752, 51] width 175 height 18
type input "*****"
click at [833, 13] on icon at bounding box center [831, 11] width 9 height 9
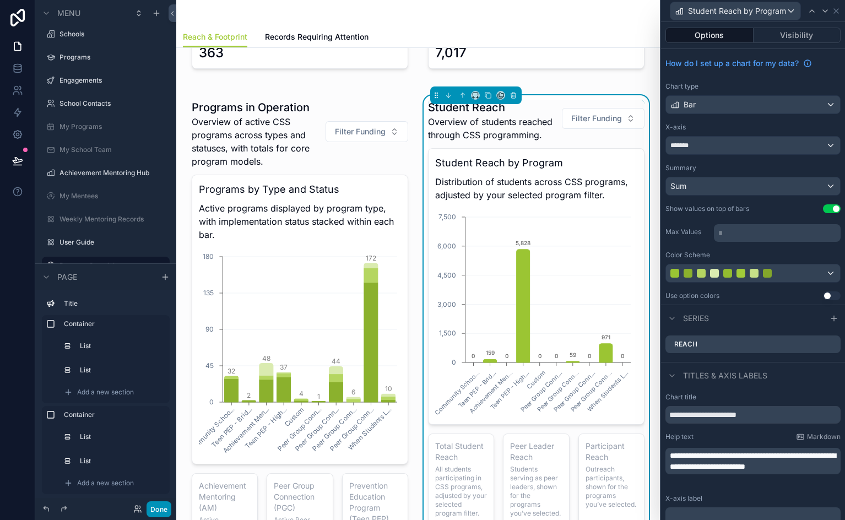
click at [161, 509] on button "Done" at bounding box center [159, 509] width 25 height 16
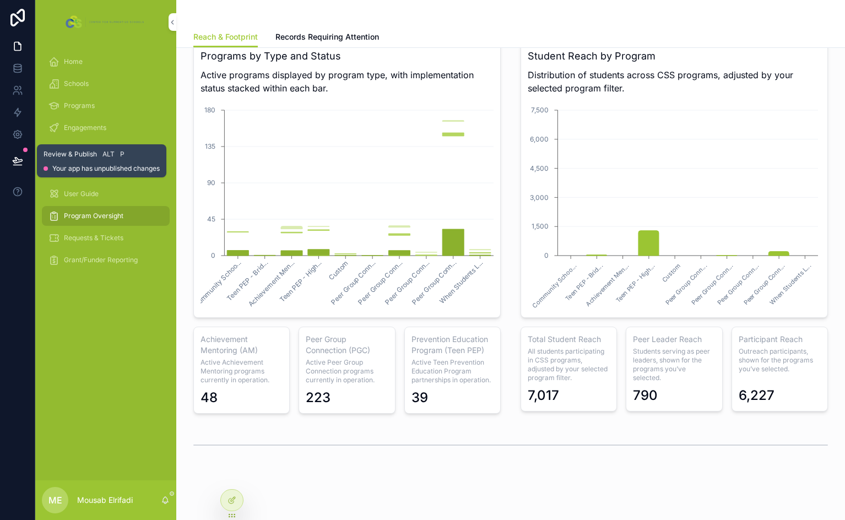
click at [14, 161] on icon at bounding box center [17, 160] width 11 height 11
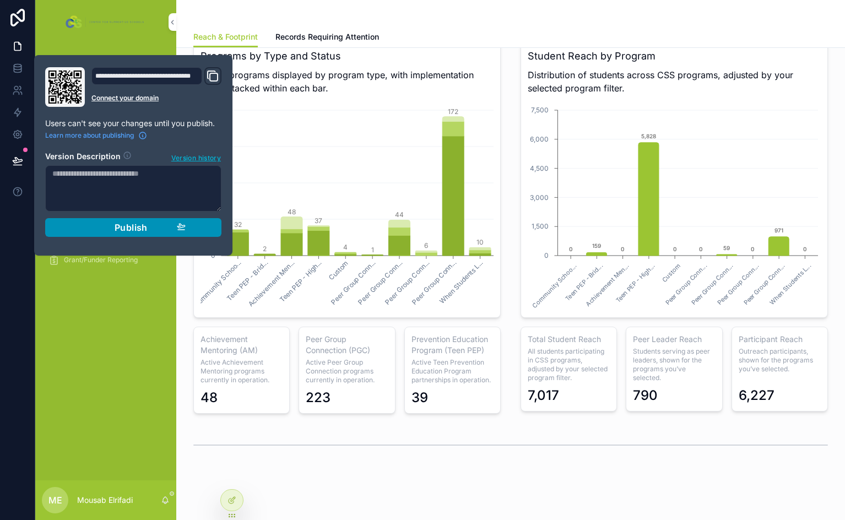
click at [96, 225] on div "Publish" at bounding box center [133, 227] width 105 height 11
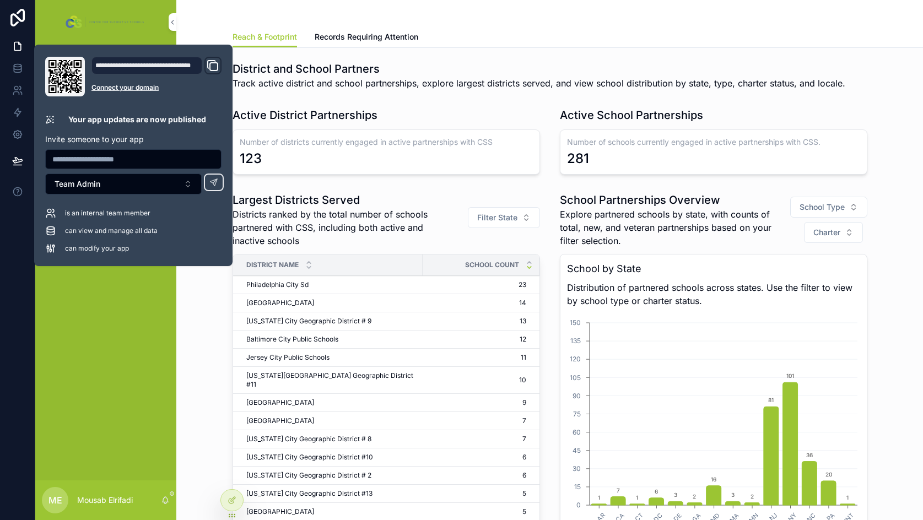
click at [402, 69] on h1 "District and School Partners" at bounding box center [538, 68] width 612 height 15
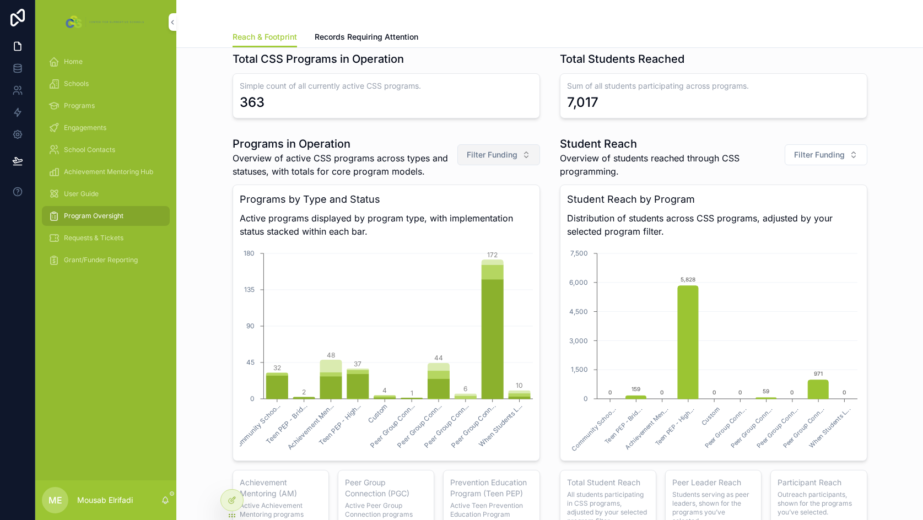
scroll to position [716, 0]
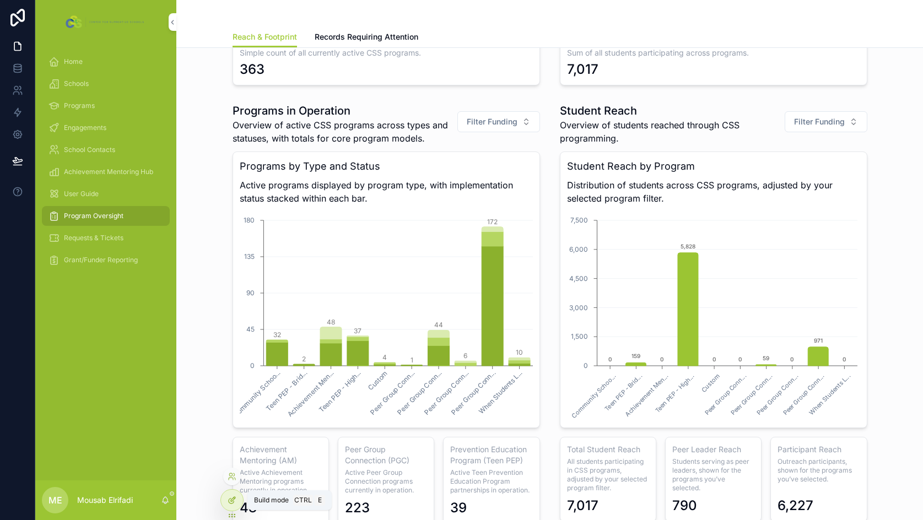
click at [229, 508] on div at bounding box center [232, 500] width 22 height 21
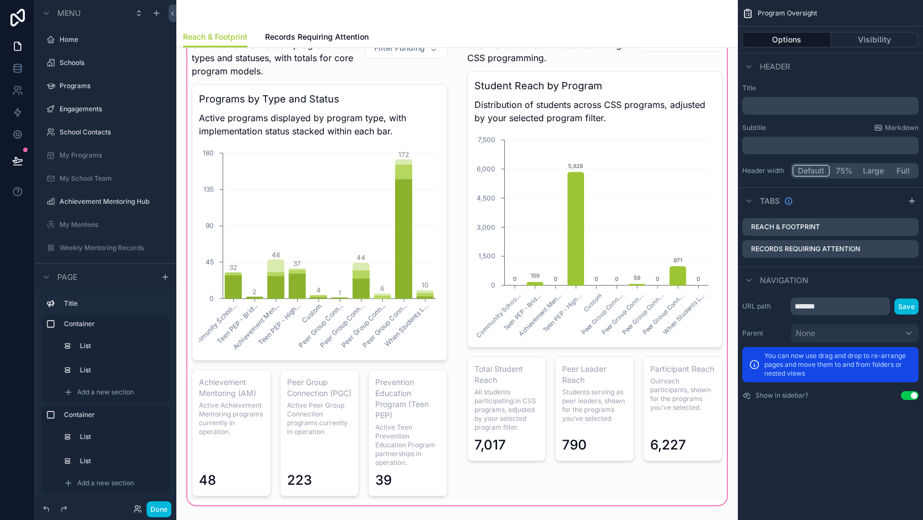
scroll to position [29, 0]
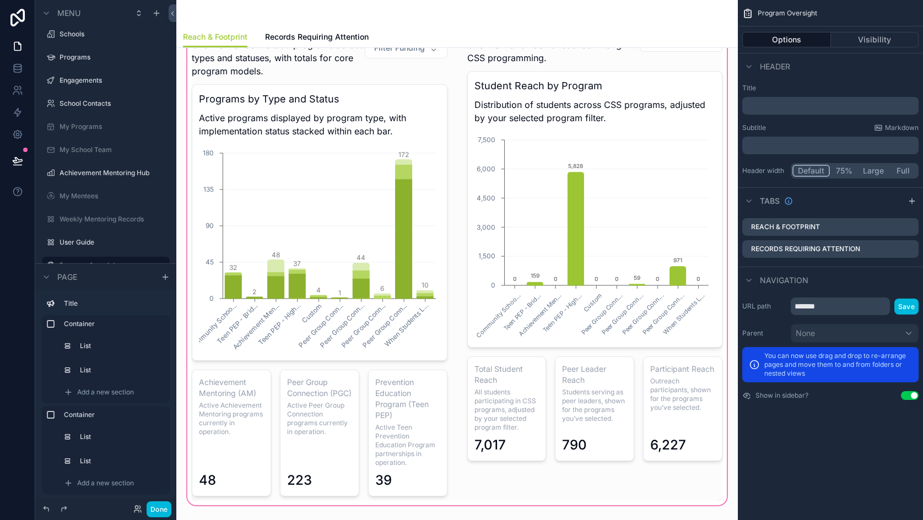
click at [373, 108] on div "scrollable content" at bounding box center [457, 260] width 544 height 496
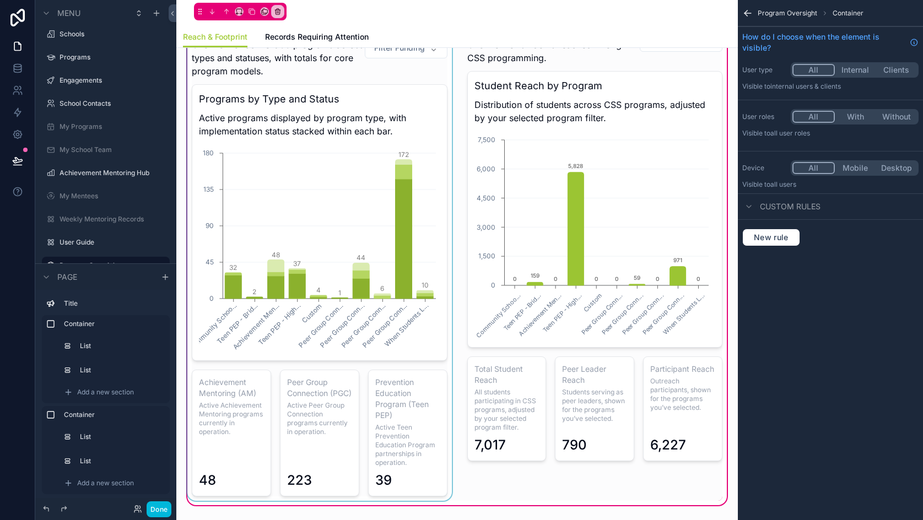
click at [384, 126] on div "scrollable content" at bounding box center [319, 259] width 269 height 482
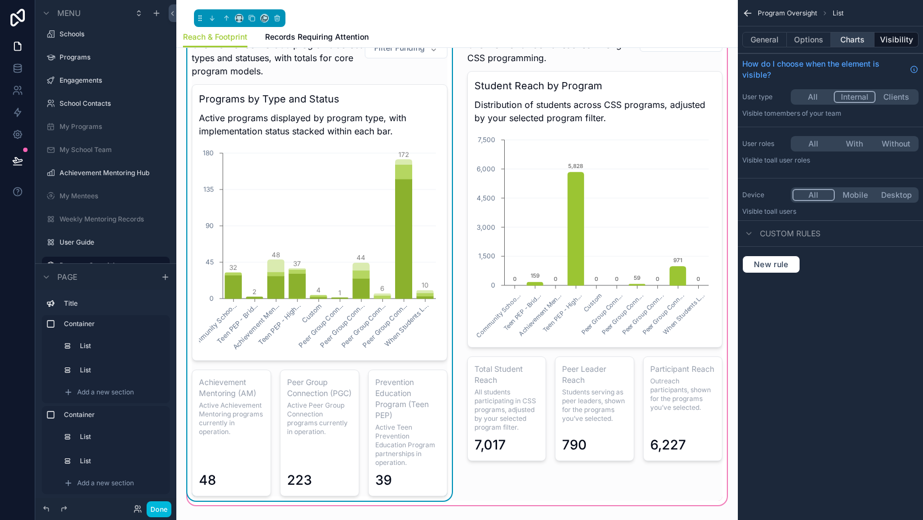
click at [863, 38] on button "Charts" at bounding box center [853, 39] width 44 height 15
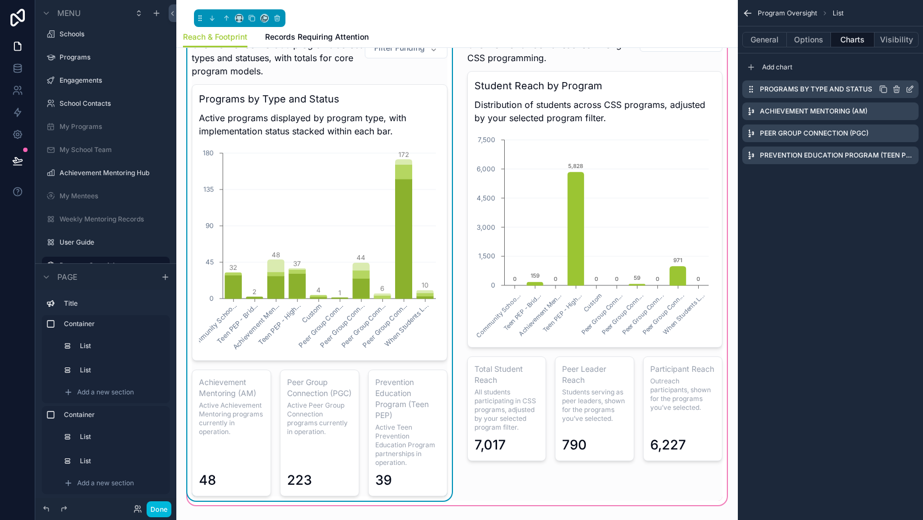
click at [912, 86] on icon "scrollable content" at bounding box center [910, 88] width 4 height 4
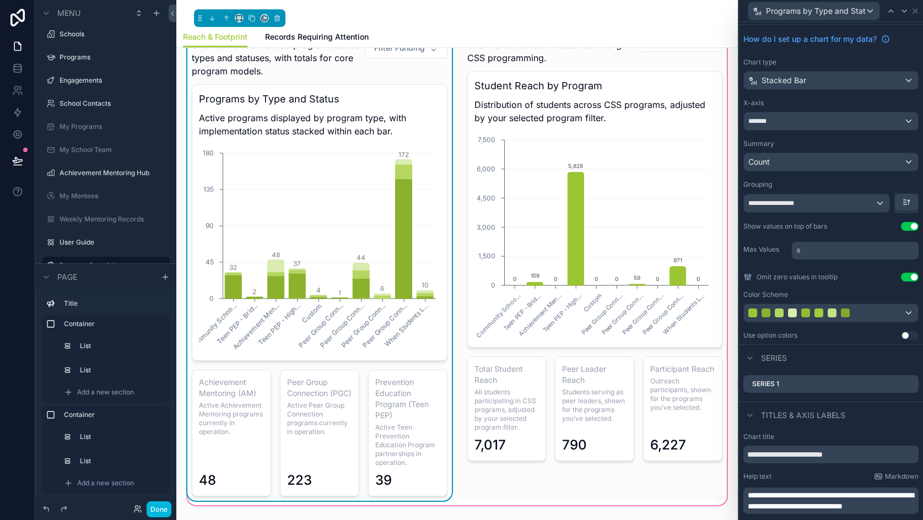
scroll to position [0, 0]
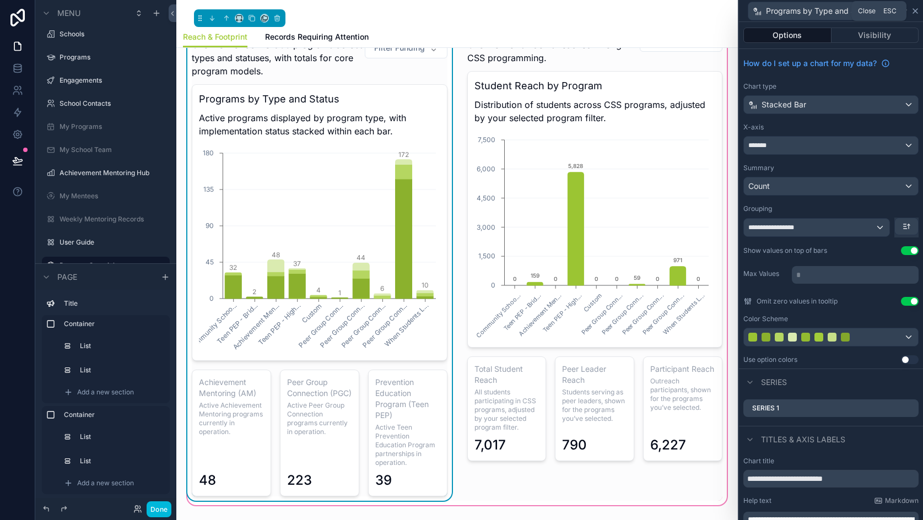
click at [916, 10] on icon at bounding box center [914, 11] width 9 height 9
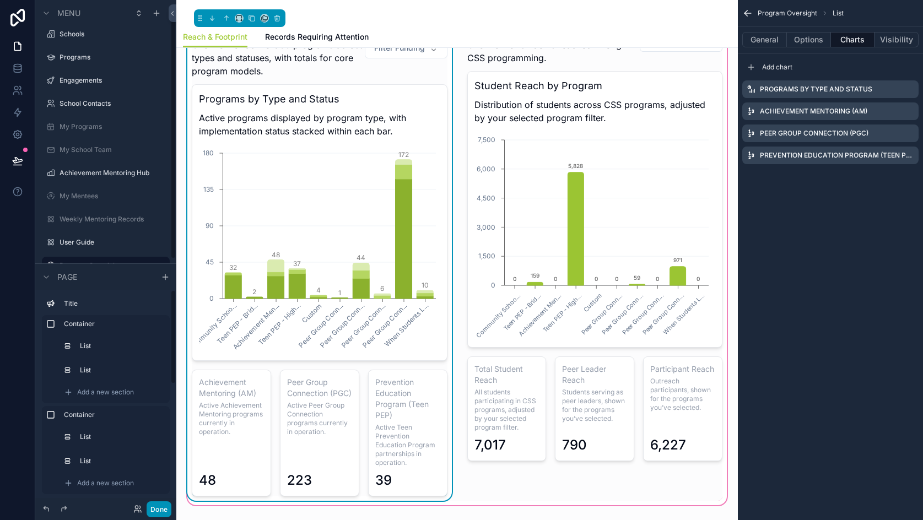
click at [156, 504] on button "Done" at bounding box center [159, 509] width 25 height 16
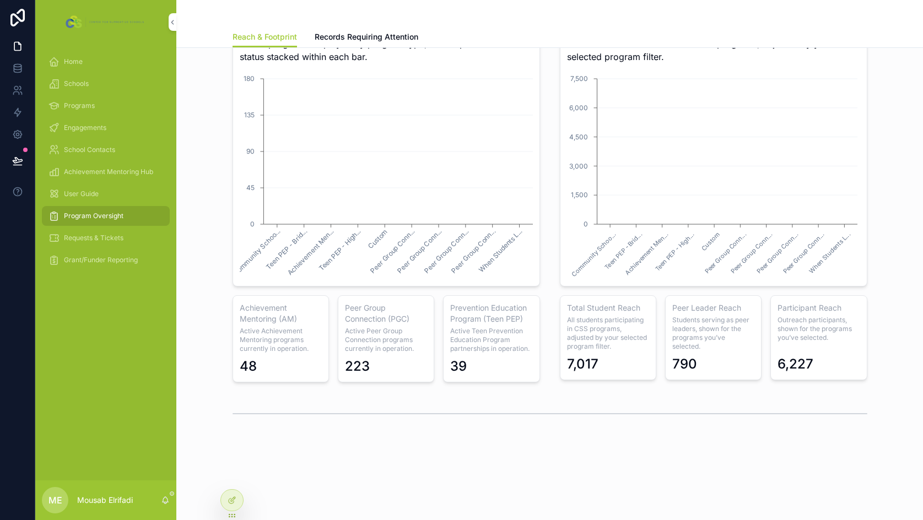
scroll to position [840, 0]
